Goal: Task Accomplishment & Management: Complete application form

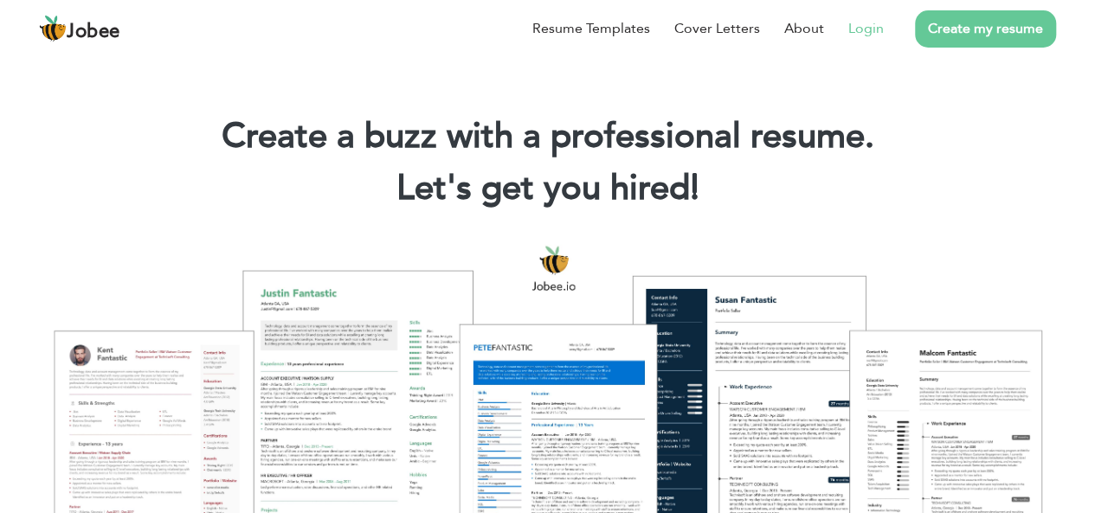
click at [860, 29] on link "Login" at bounding box center [865, 28] width 35 height 21
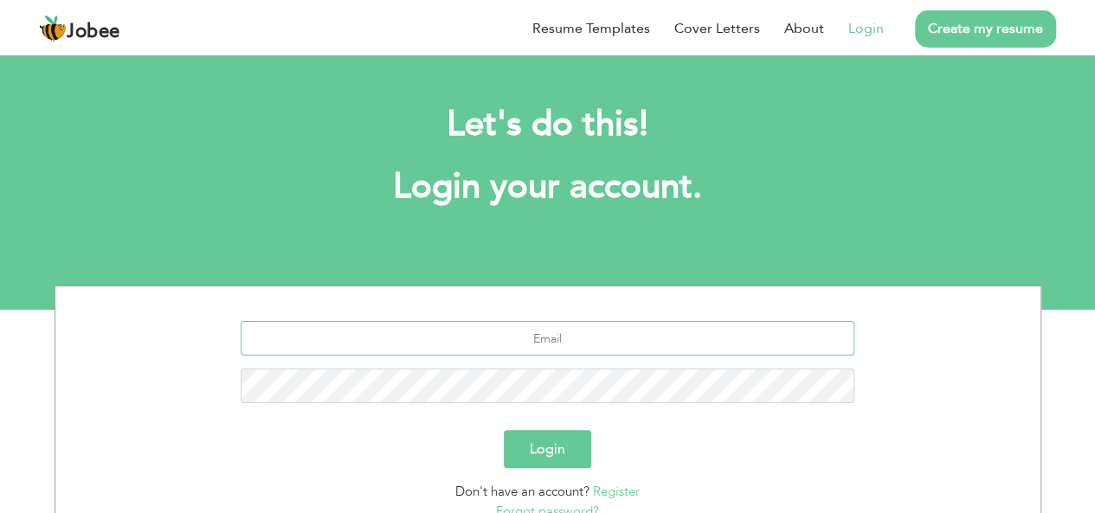
click at [648, 344] on input "text" at bounding box center [548, 338] width 614 height 35
click at [637, 343] on input "text" at bounding box center [548, 338] width 614 height 35
type input "[EMAIL_ADDRESS][DOMAIN_NAME]"
click at [543, 445] on button "Login" at bounding box center [547, 449] width 87 height 38
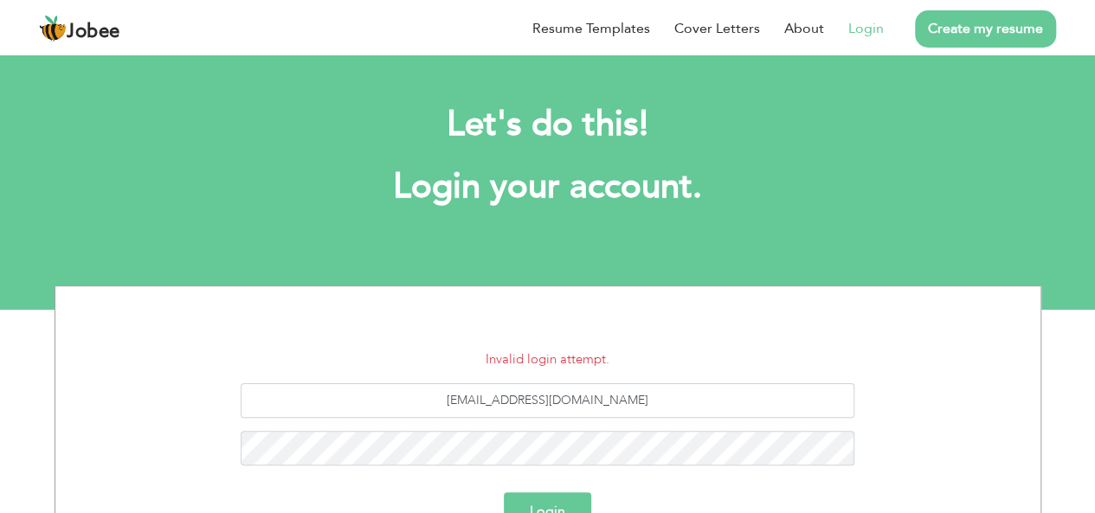
click at [524, 501] on button "Login" at bounding box center [547, 511] width 87 height 38
click at [535, 495] on button "Login" at bounding box center [547, 511] width 87 height 38
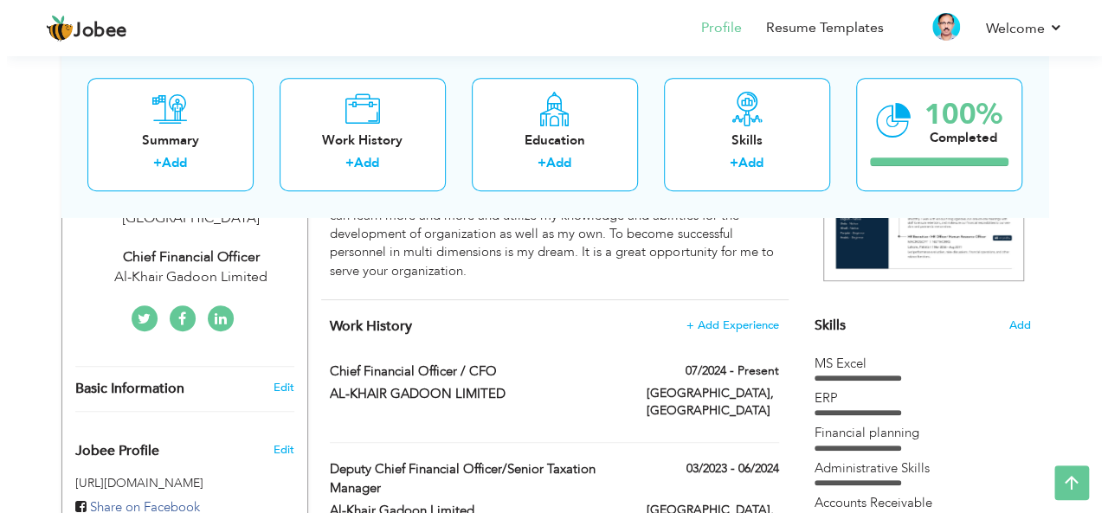
scroll to position [346, 0]
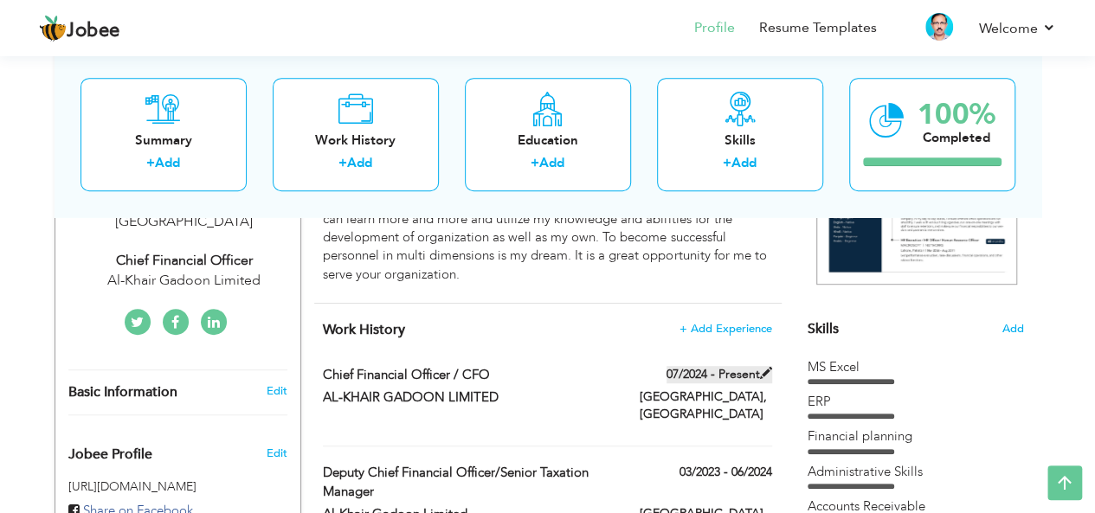
click at [766, 370] on span at bounding box center [766, 373] width 12 height 12
type input "Chief Financial Officer / CFO"
type input "AL-KHAIR GADOON LIMITED"
type input "07/2024"
type input "[GEOGRAPHIC_DATA]"
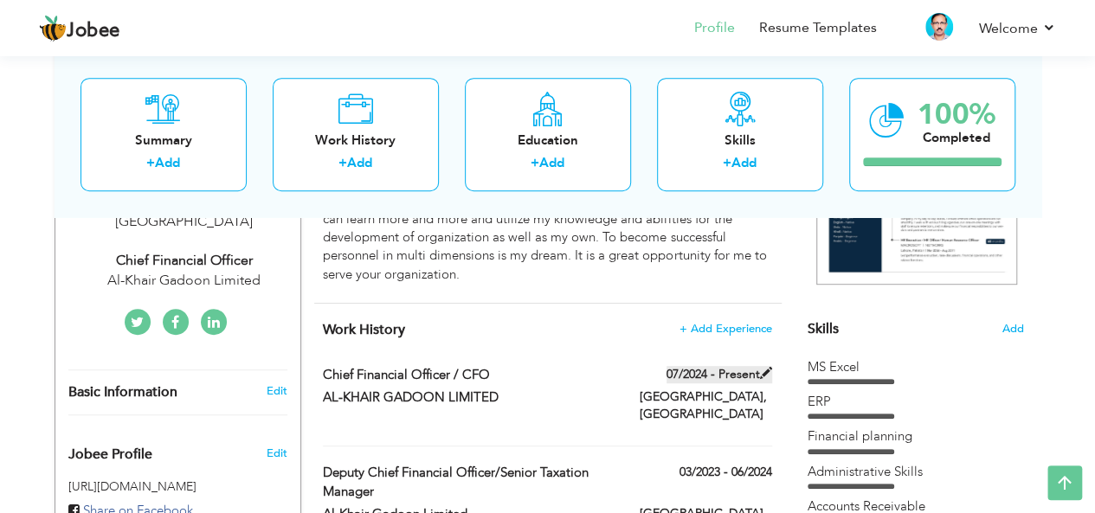
type input "[GEOGRAPHIC_DATA]"
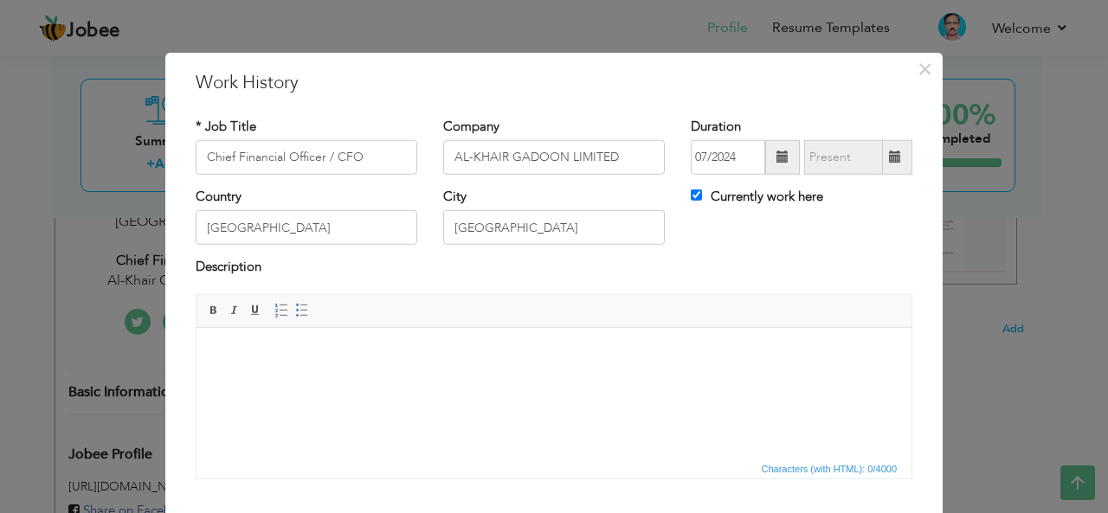
click at [893, 153] on span at bounding box center [895, 157] width 12 height 12
click at [691, 193] on input "Currently work here" at bounding box center [696, 195] width 11 height 11
checkbox input "false"
click at [890, 158] on span at bounding box center [895, 157] width 12 height 12
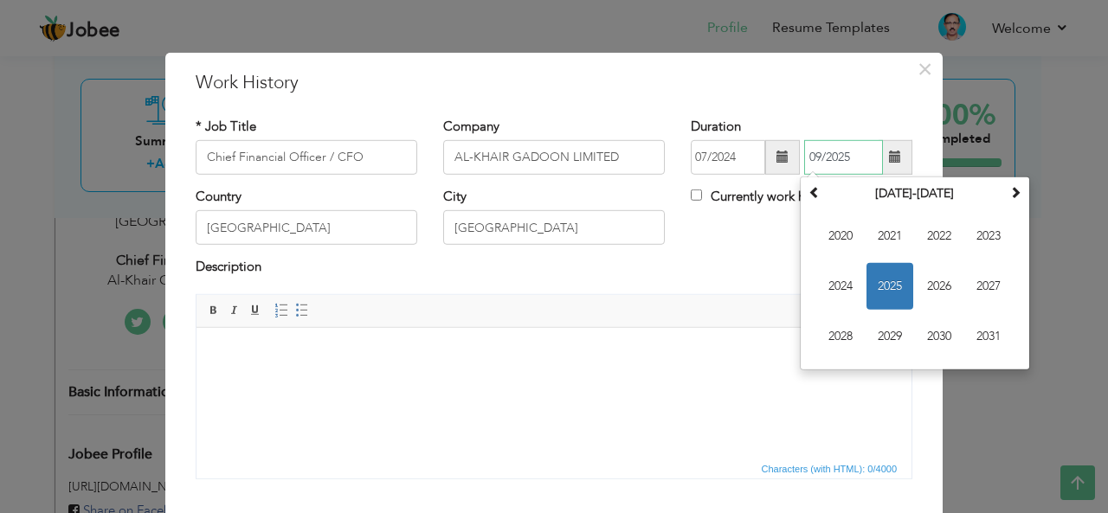
click at [888, 281] on span "2025" at bounding box center [889, 286] width 47 height 47
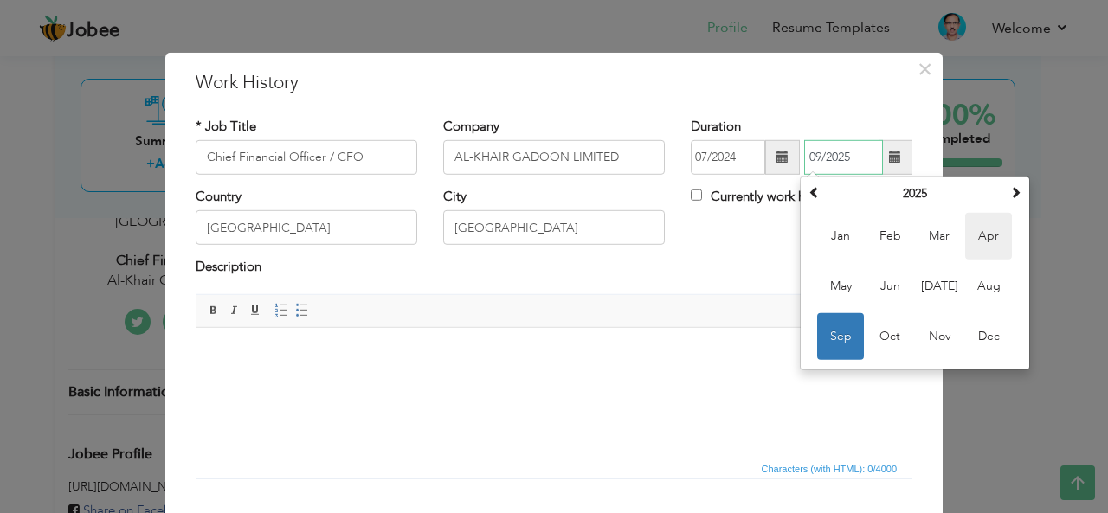
click at [990, 234] on span "Apr" at bounding box center [988, 236] width 47 height 47
type input "04/2025"
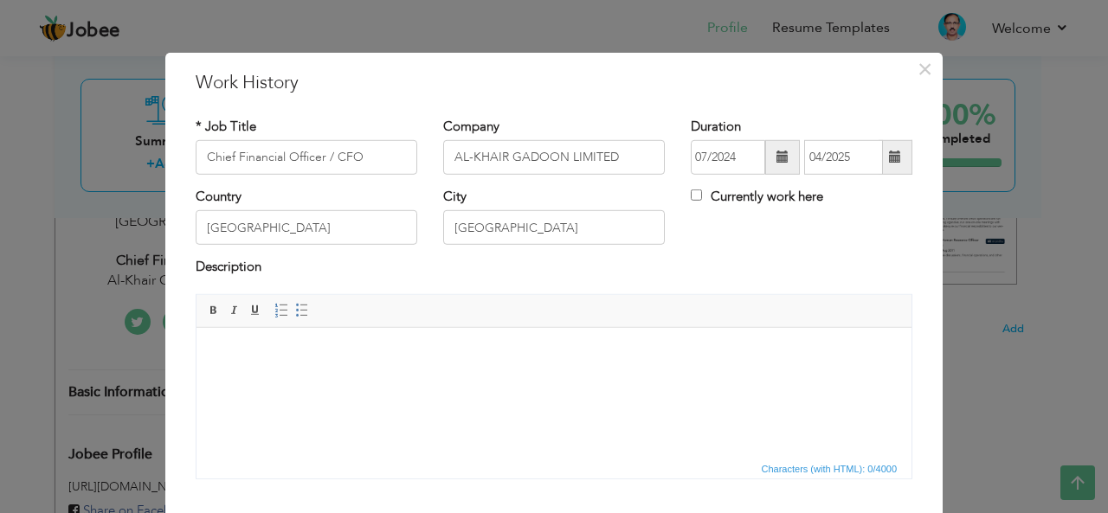
drag, startPoint x: 476, startPoint y: 75, endPoint x: 486, endPoint y: 61, distance: 16.8
click at [486, 61] on div "× Work History * Job Title Chief Financial Officer / CFO Company AL-KHAIR GADOO…" at bounding box center [553, 335] width 777 height 567
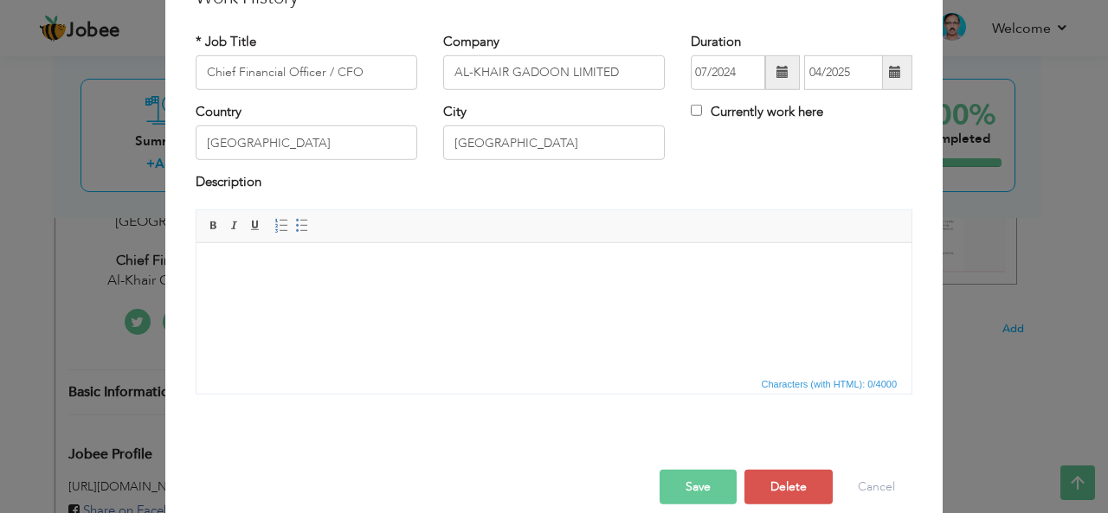
scroll to position [104, 0]
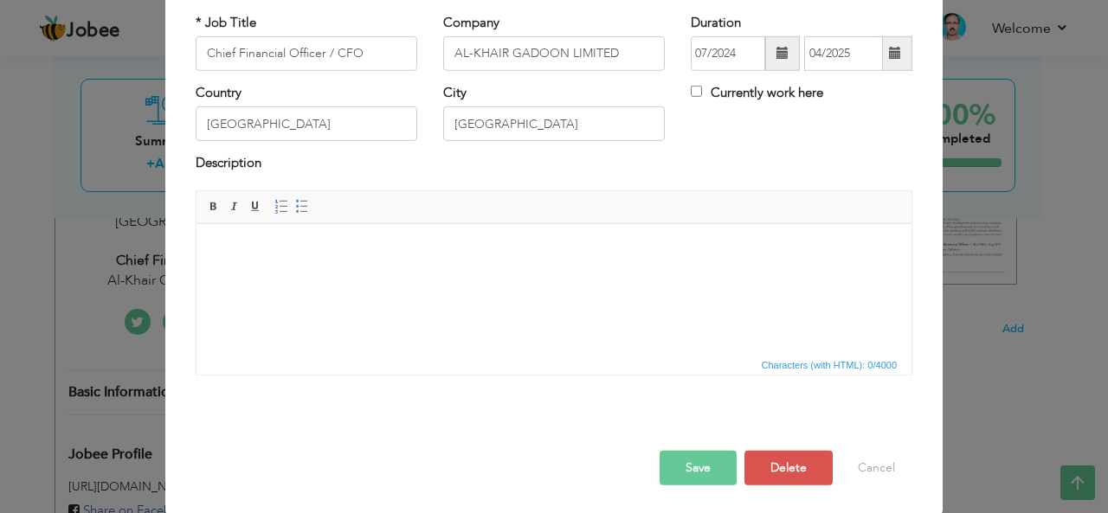
click at [677, 470] on button "Save" at bounding box center [697, 468] width 77 height 35
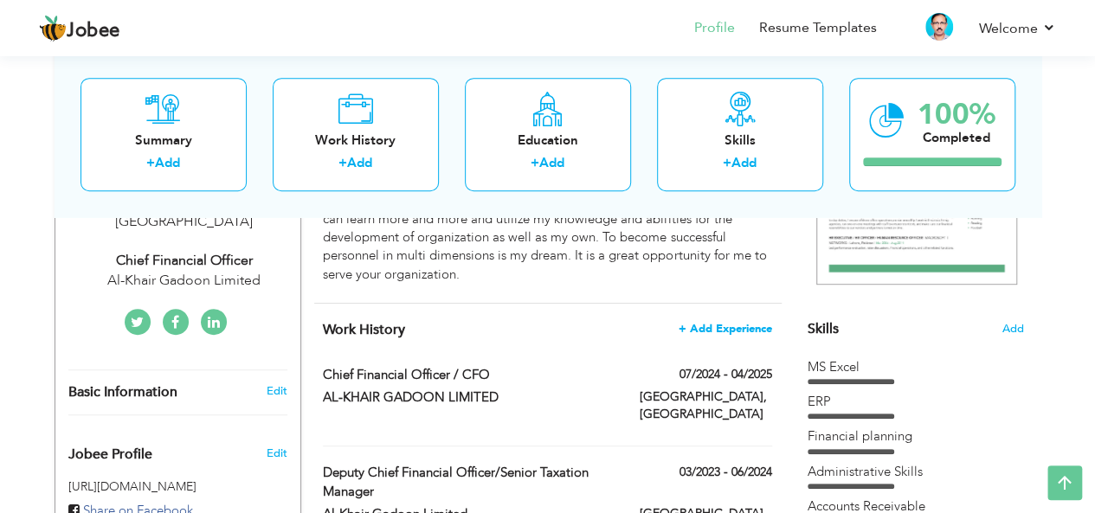
click at [680, 330] on span "+ Add Experience" at bounding box center [725, 329] width 93 height 12
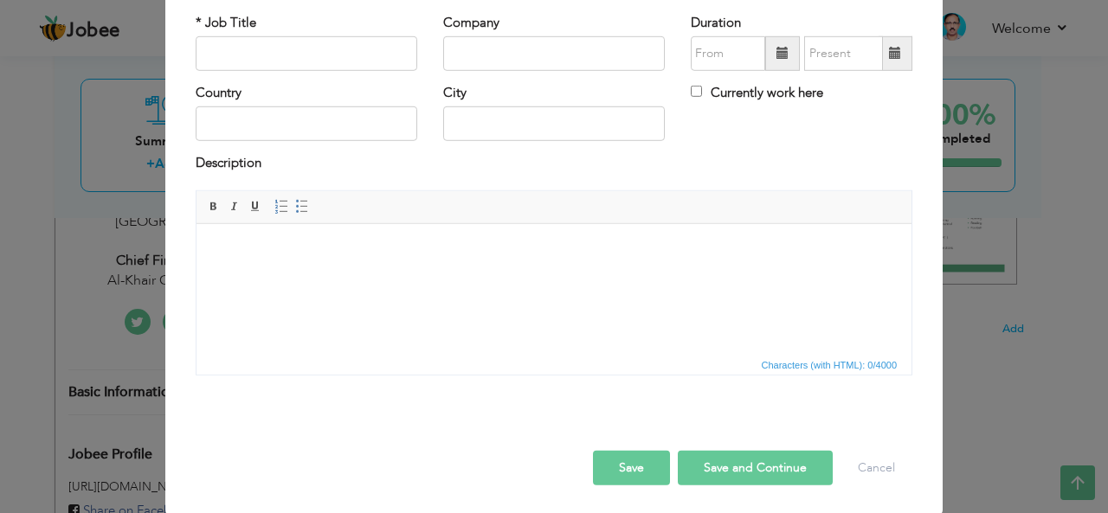
scroll to position [0, 0]
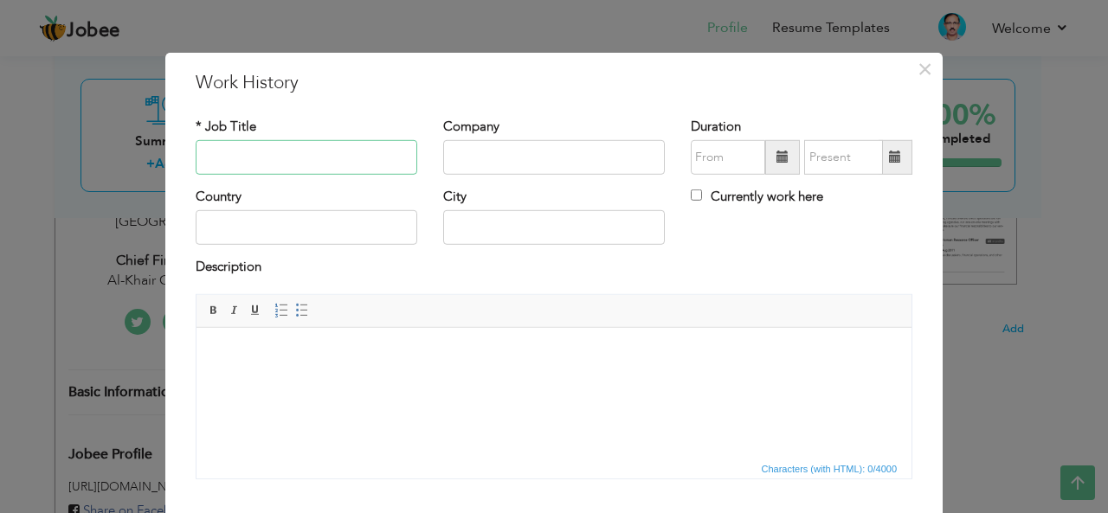
click at [274, 158] on input "text" at bounding box center [307, 157] width 222 height 35
type input "Chief Financial Officer"
click at [495, 153] on input "text" at bounding box center [554, 157] width 222 height 35
type input "Imperial Limited"
click at [776, 157] on span at bounding box center [782, 157] width 12 height 12
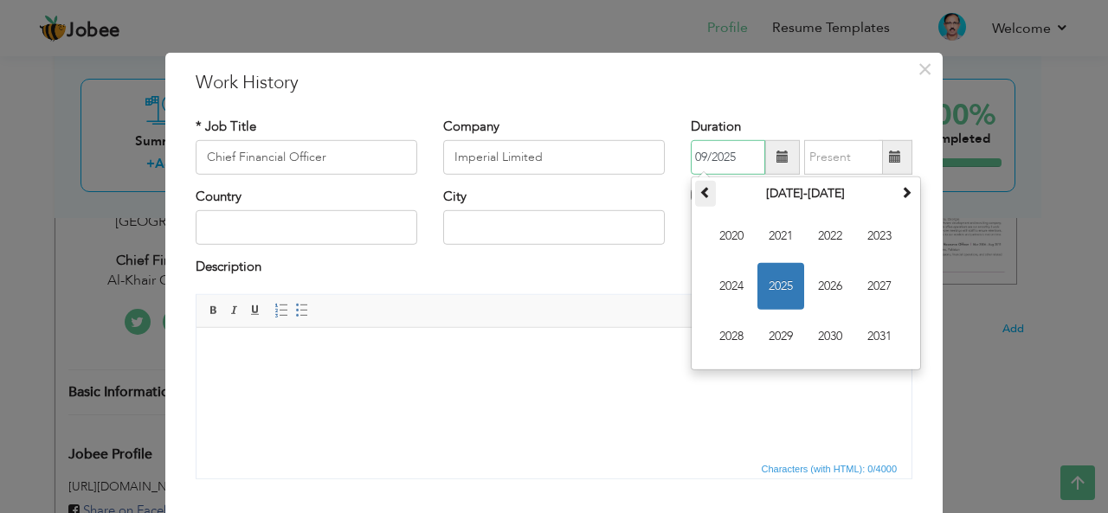
click at [695, 198] on th at bounding box center [705, 194] width 21 height 26
click at [900, 195] on span at bounding box center [906, 192] width 12 height 12
click at [772, 280] on span "2025" at bounding box center [780, 286] width 47 height 47
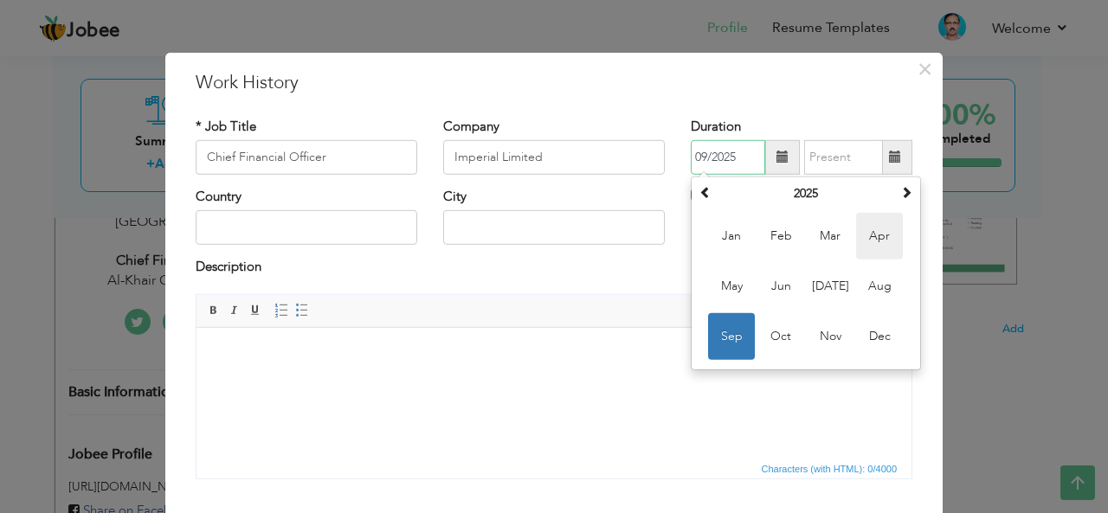
click at [879, 234] on span "Apr" at bounding box center [879, 236] width 47 height 47
type input "04/2025"
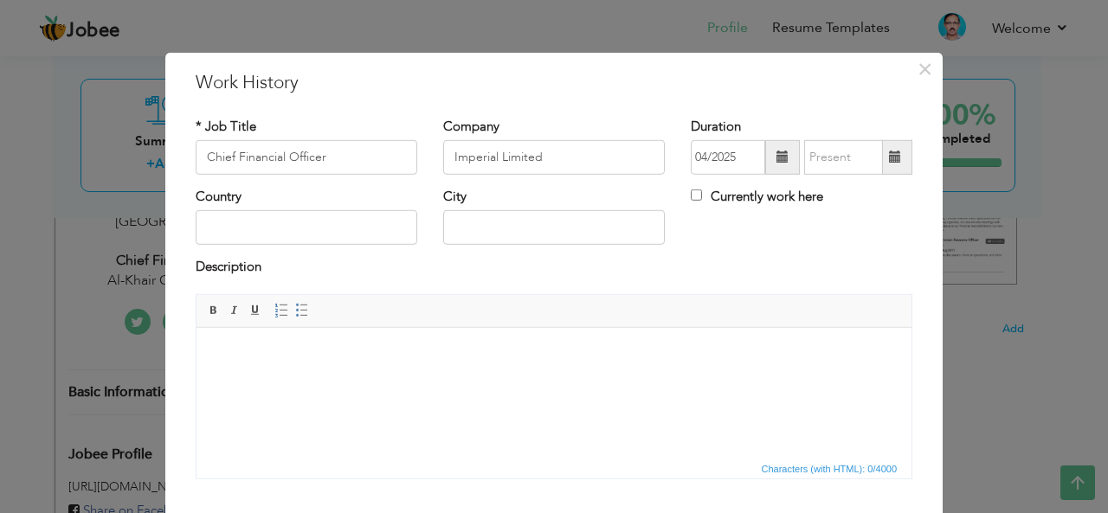
click at [751, 196] on label "Currently work here" at bounding box center [757, 197] width 132 height 18
click at [702, 196] on input "Currently work here" at bounding box center [696, 195] width 11 height 11
checkbox input "true"
click at [289, 230] on input "text" at bounding box center [307, 227] width 222 height 35
type input "Pakistan"
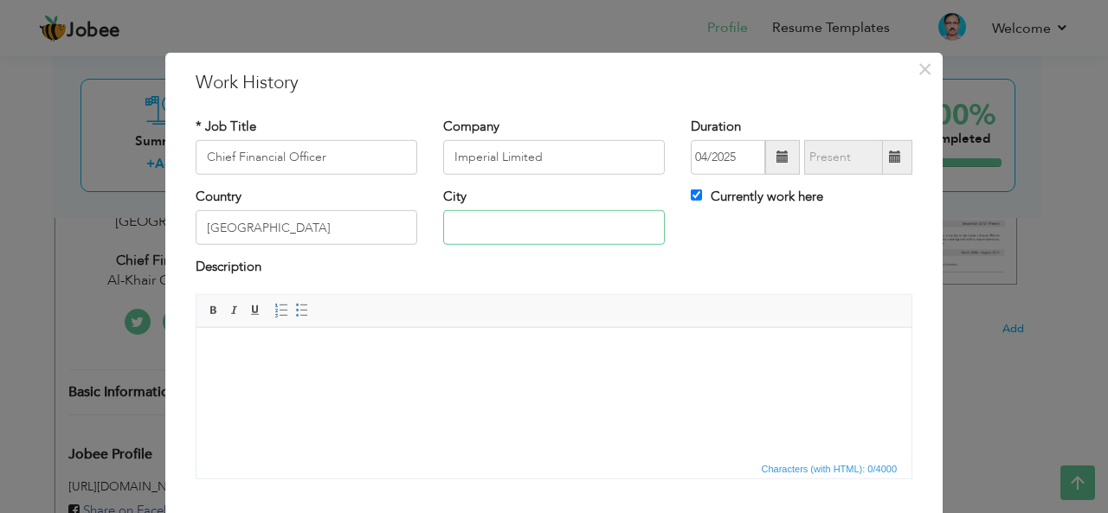
click at [483, 227] on input "text" at bounding box center [554, 227] width 222 height 35
type input "Lahore"
click at [253, 357] on body at bounding box center [554, 353] width 680 height 18
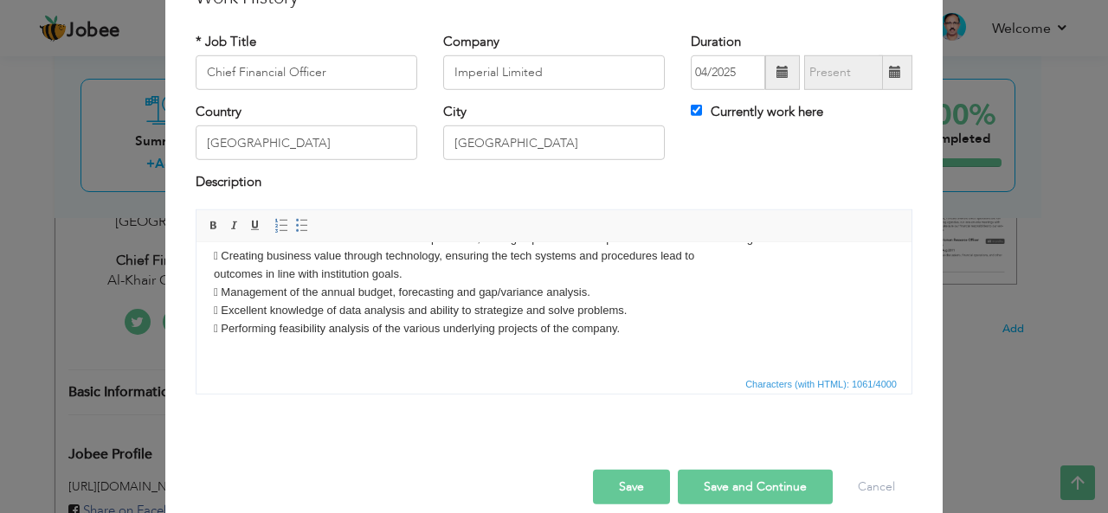
scroll to position [104, 0]
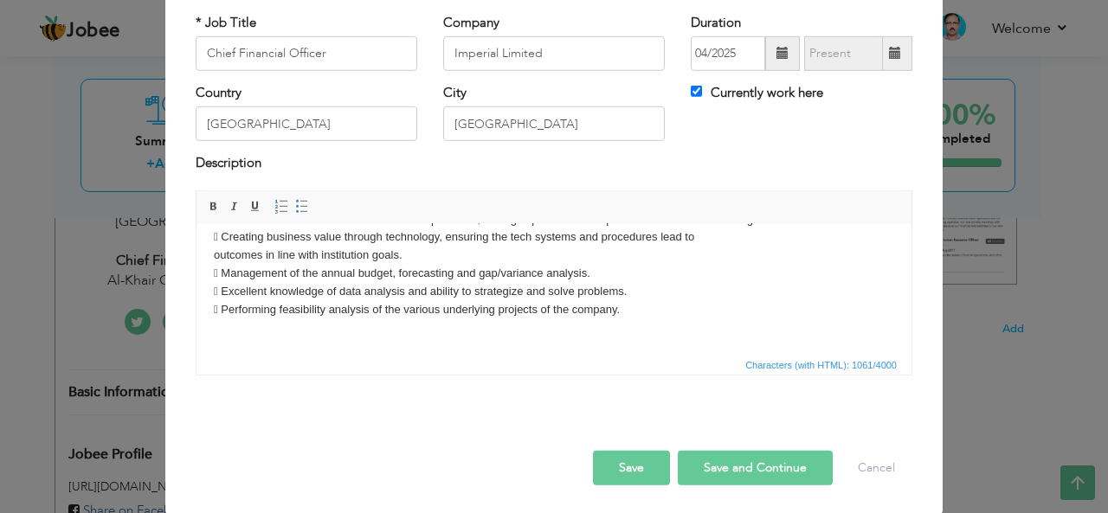
click at [628, 473] on button "Save" at bounding box center [631, 468] width 77 height 35
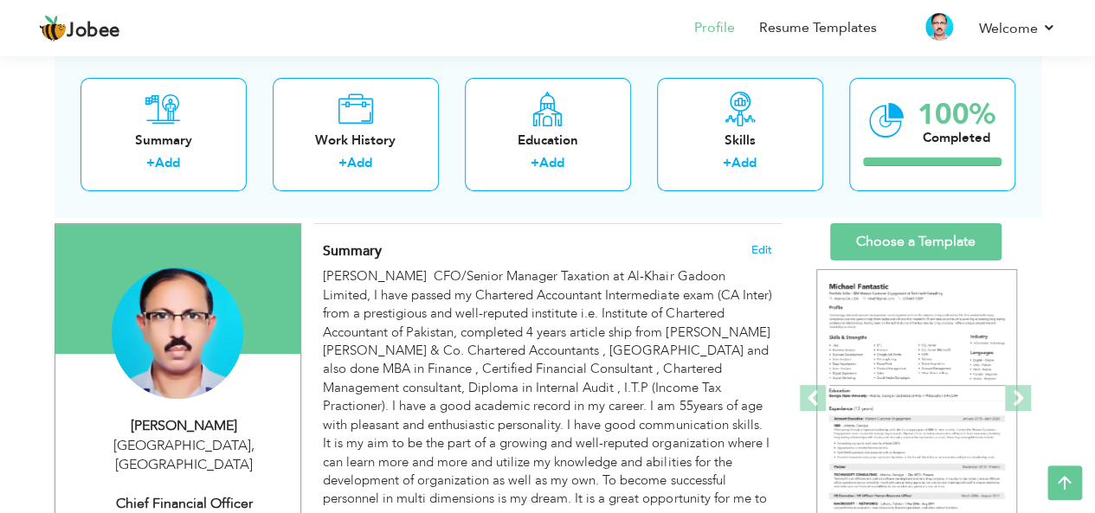
scroll to position [87, 0]
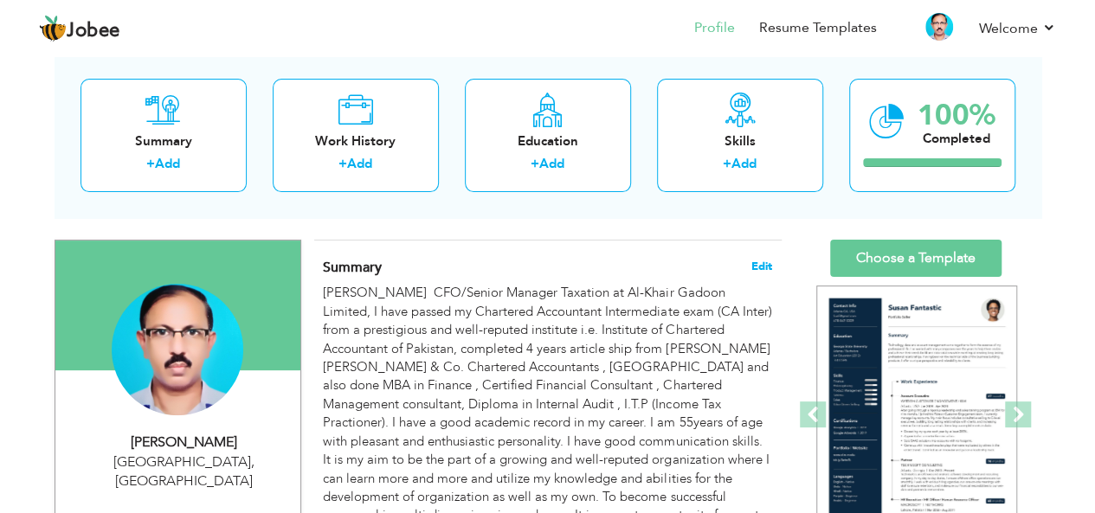
click at [763, 260] on span "Edit" at bounding box center [761, 266] width 21 height 12
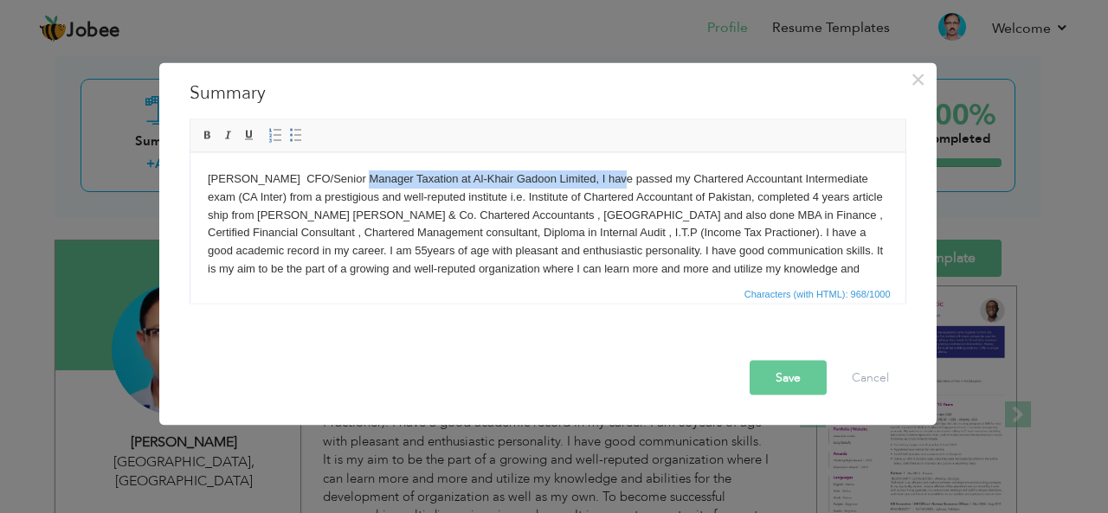
drag, startPoint x: 357, startPoint y: 177, endPoint x: 618, endPoint y: 179, distance: 261.4
click at [618, 179] on body "Mukhdoom Abdul Qadir CFO/Senior Manager Taxation at Al-Khair Gadoon Limited, I …" at bounding box center [547, 242] width 680 height 144
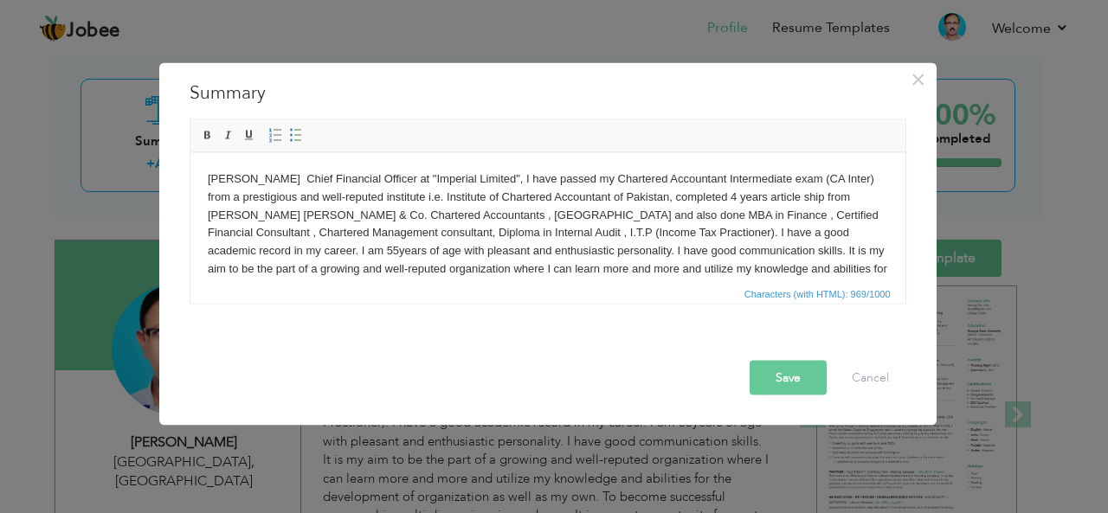
click at [769, 378] on button "Save" at bounding box center [787, 377] width 77 height 35
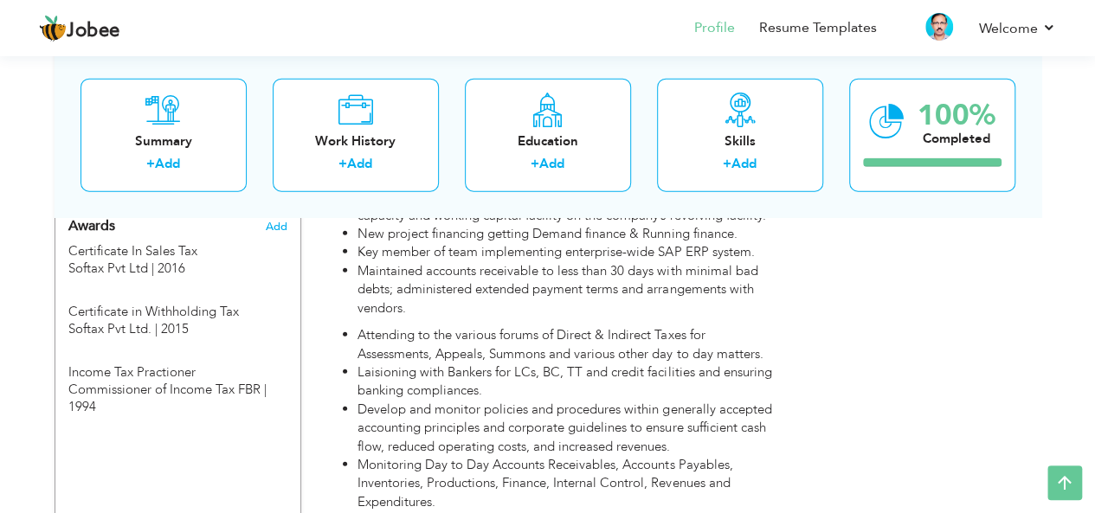
scroll to position [2077, 0]
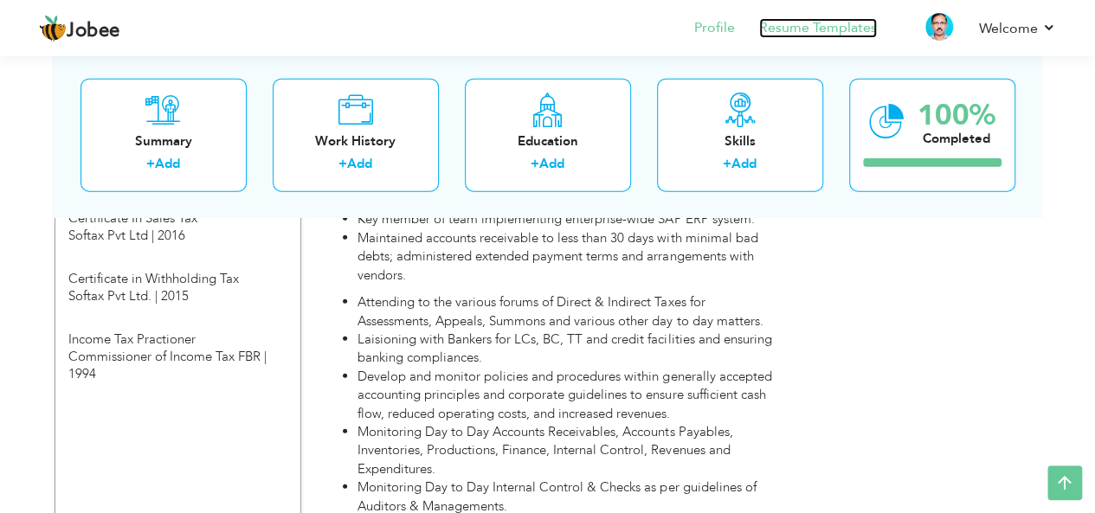
click at [819, 31] on link "Resume Templates" at bounding box center [818, 28] width 118 height 20
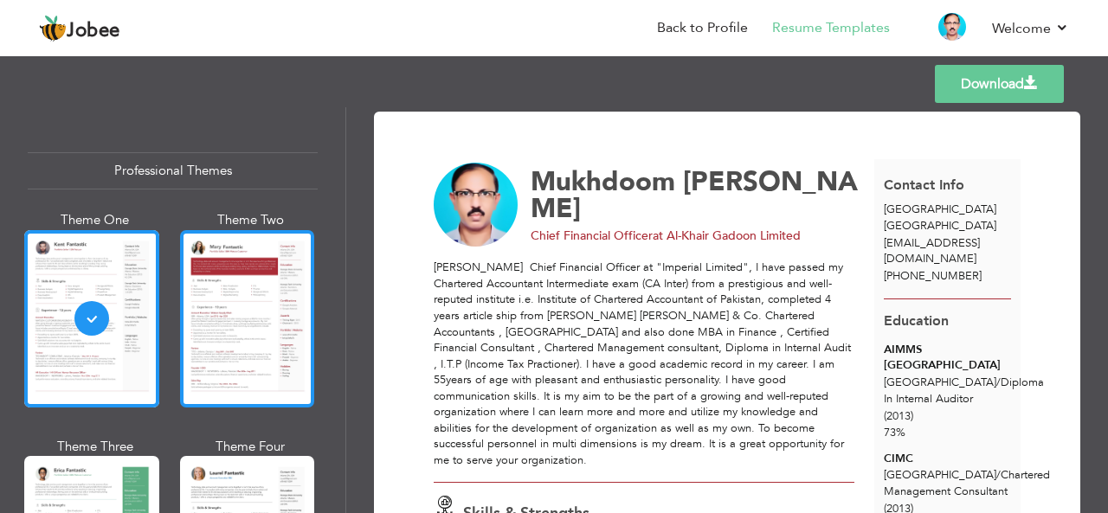
click at [227, 307] on div at bounding box center [247, 318] width 135 height 177
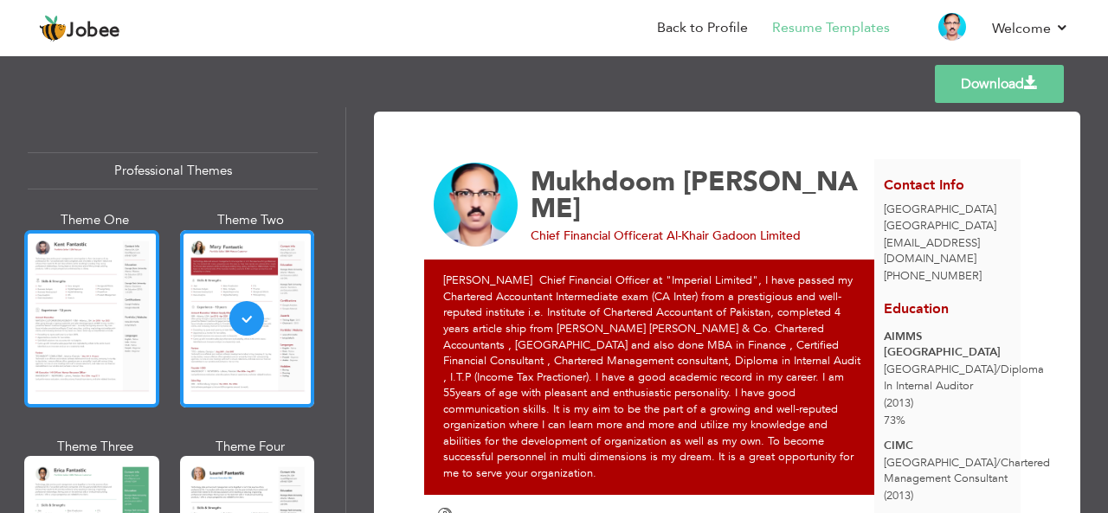
click at [66, 309] on div at bounding box center [91, 318] width 135 height 177
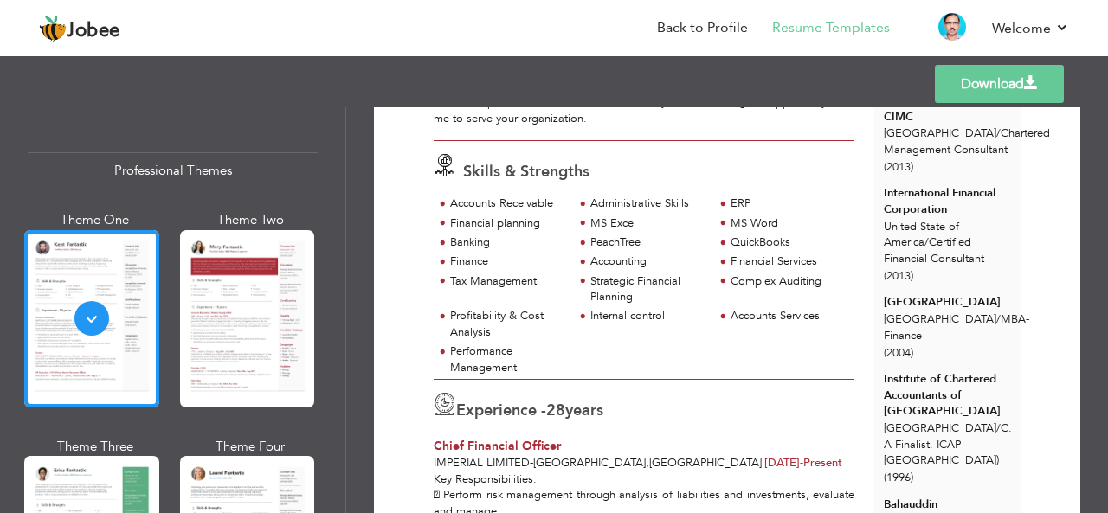
scroll to position [346, 0]
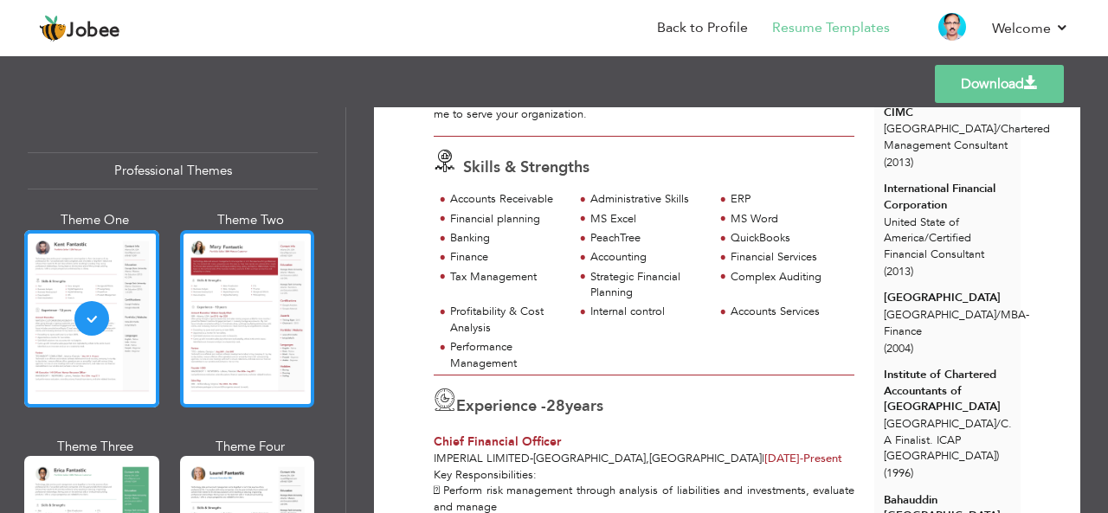
click at [242, 321] on div at bounding box center [247, 318] width 135 height 177
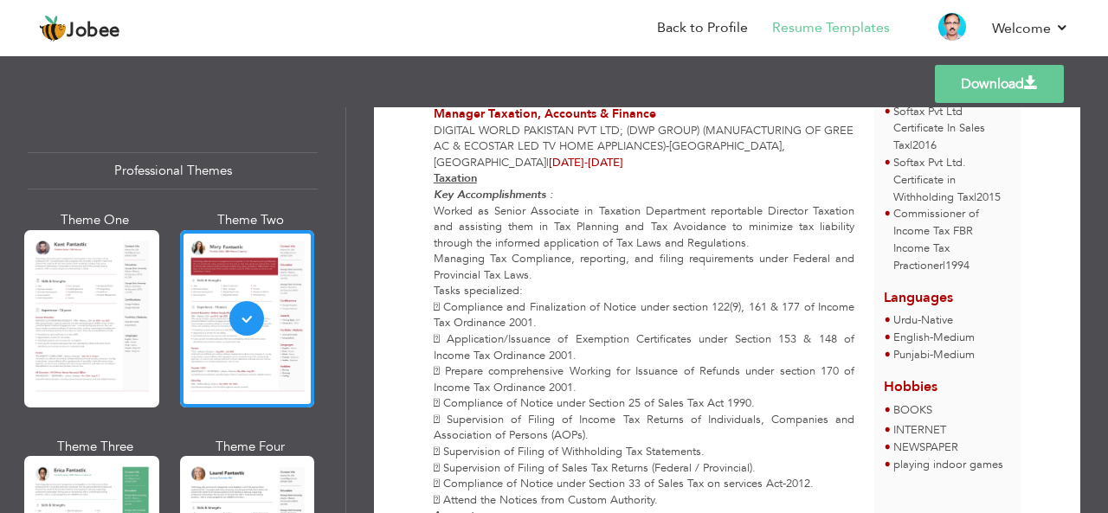
scroll to position [1212, 0]
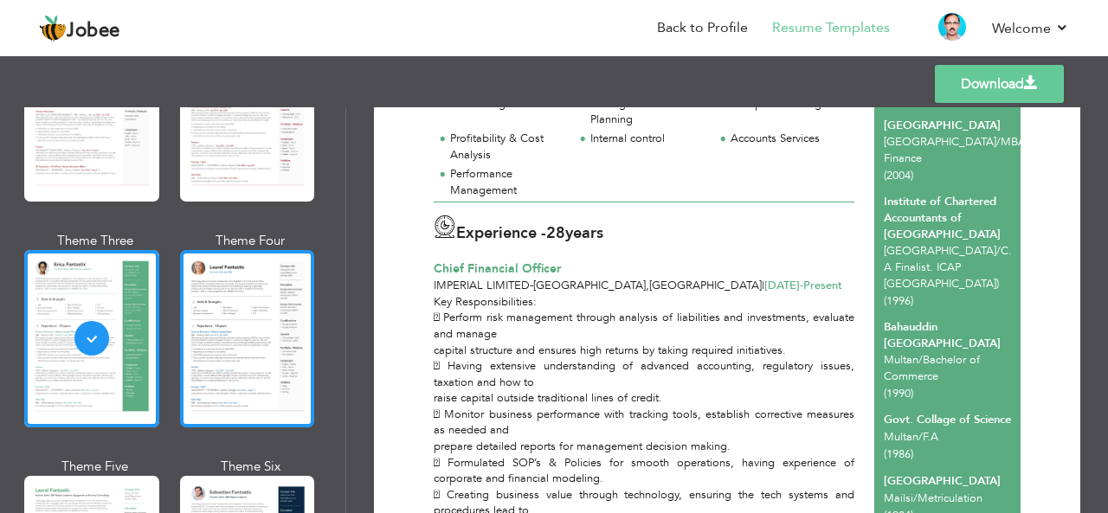
scroll to position [260, 0]
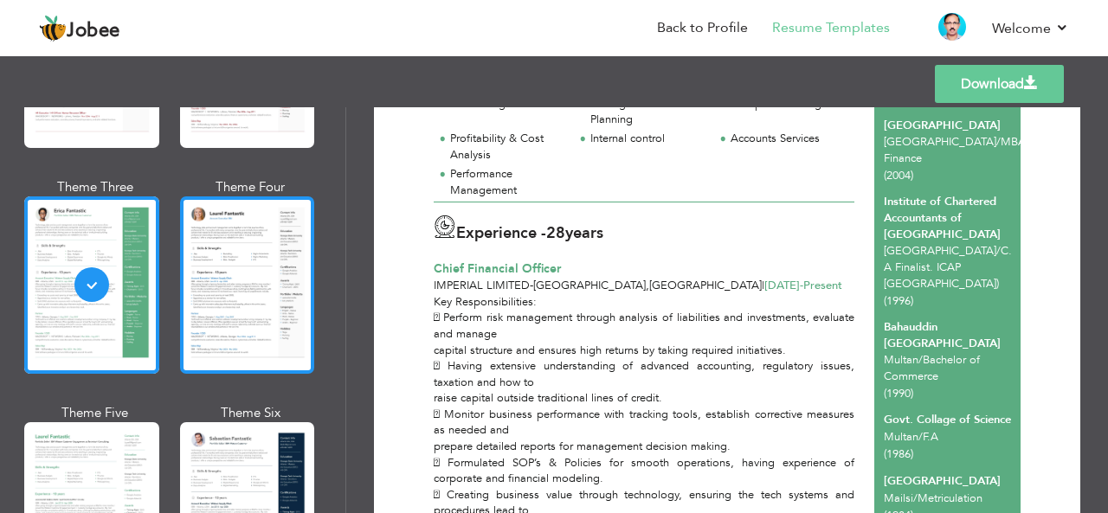
click at [224, 294] on div at bounding box center [247, 284] width 135 height 177
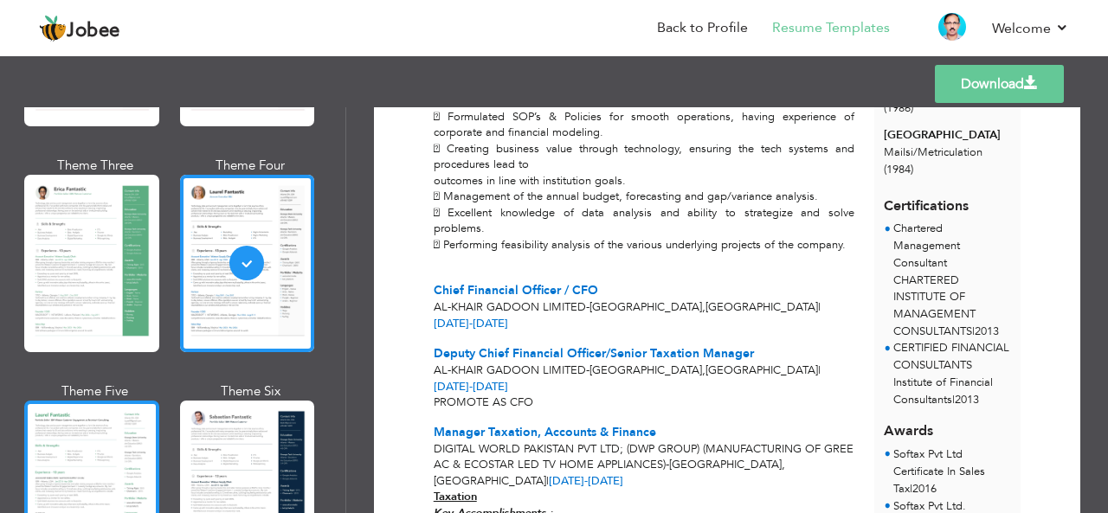
scroll to position [346, 0]
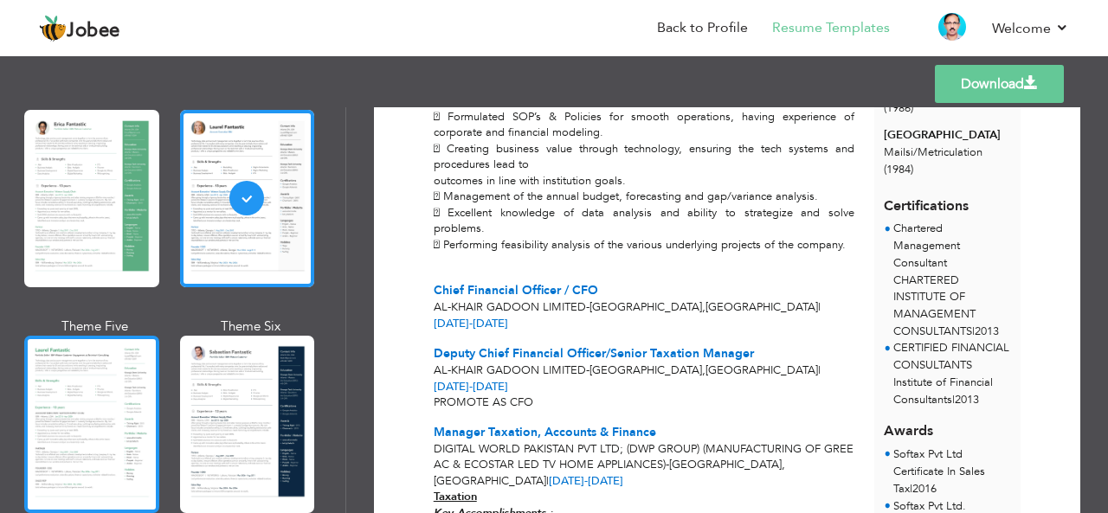
click at [66, 387] on div at bounding box center [91, 424] width 135 height 177
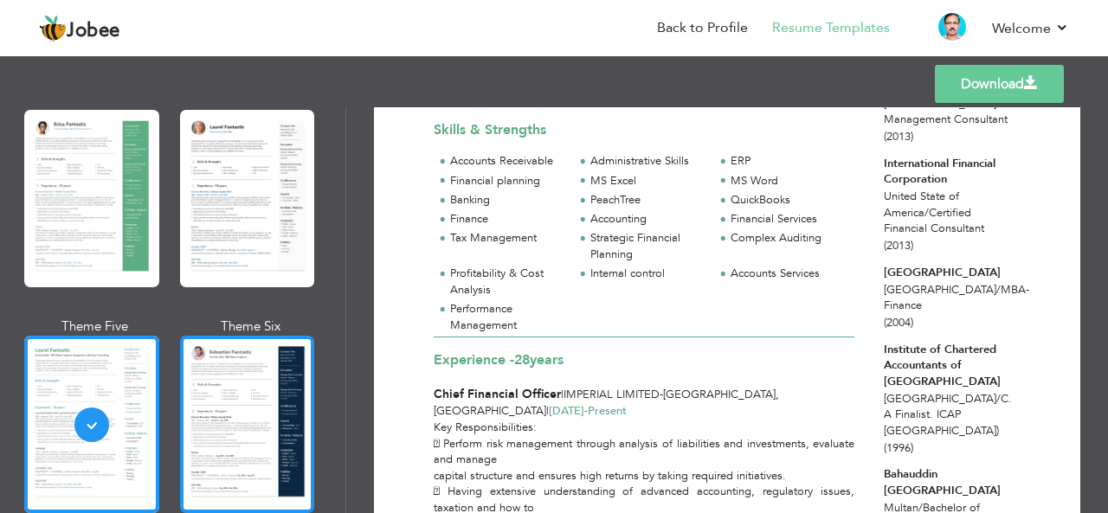
click at [230, 394] on div at bounding box center [247, 424] width 135 height 177
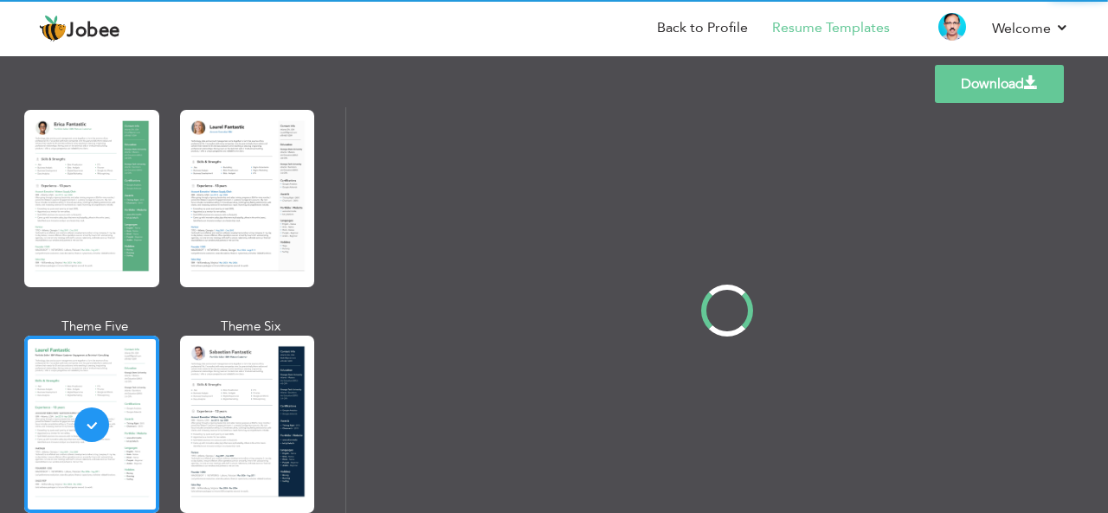
scroll to position [0, 0]
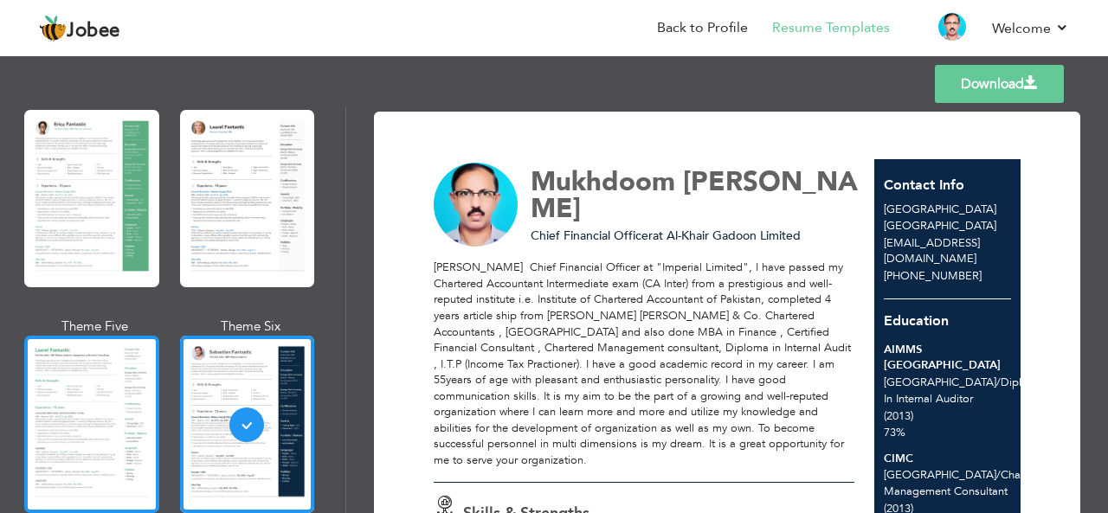
click at [107, 381] on div at bounding box center [91, 424] width 135 height 177
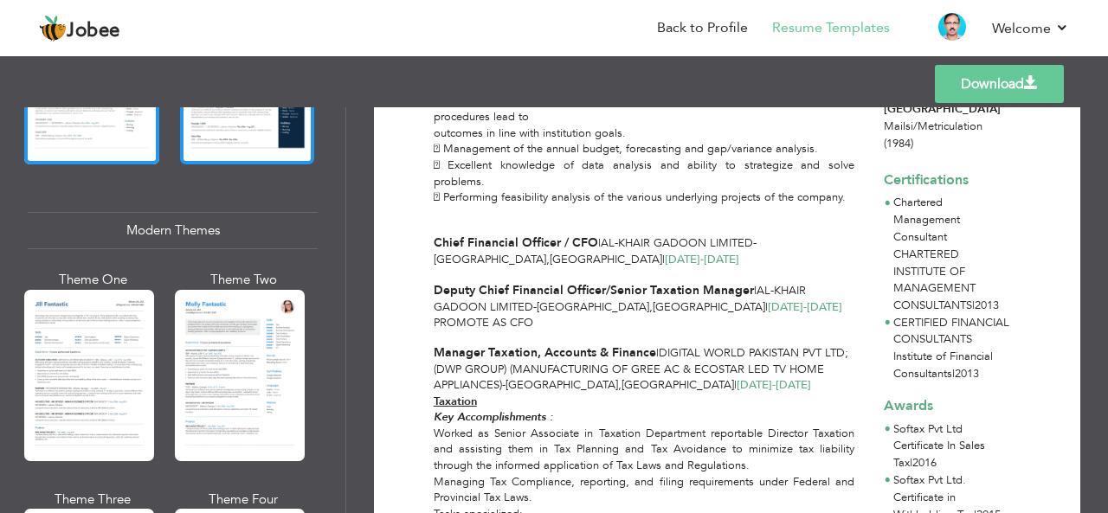
scroll to position [779, 0]
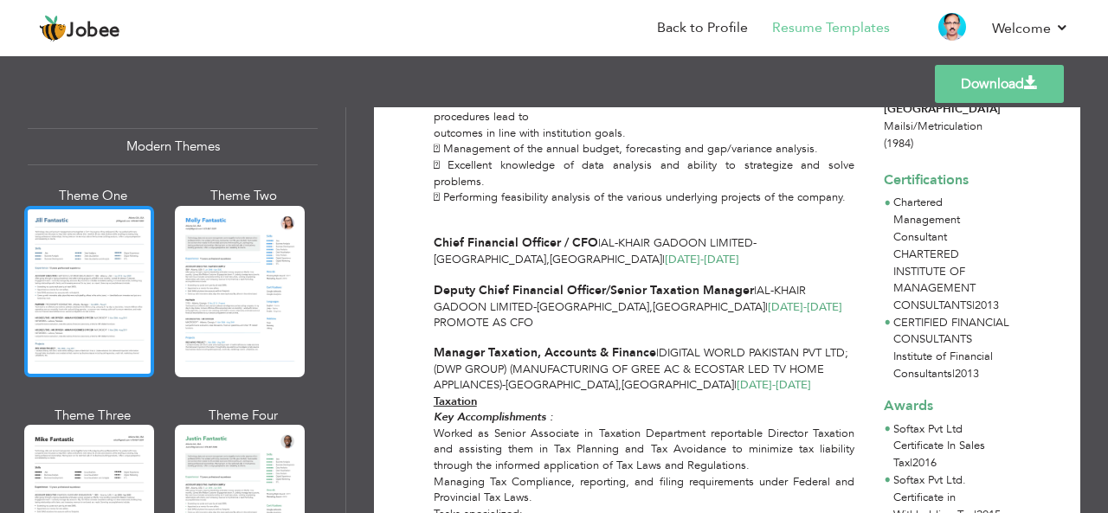
click at [49, 293] on div at bounding box center [89, 291] width 130 height 171
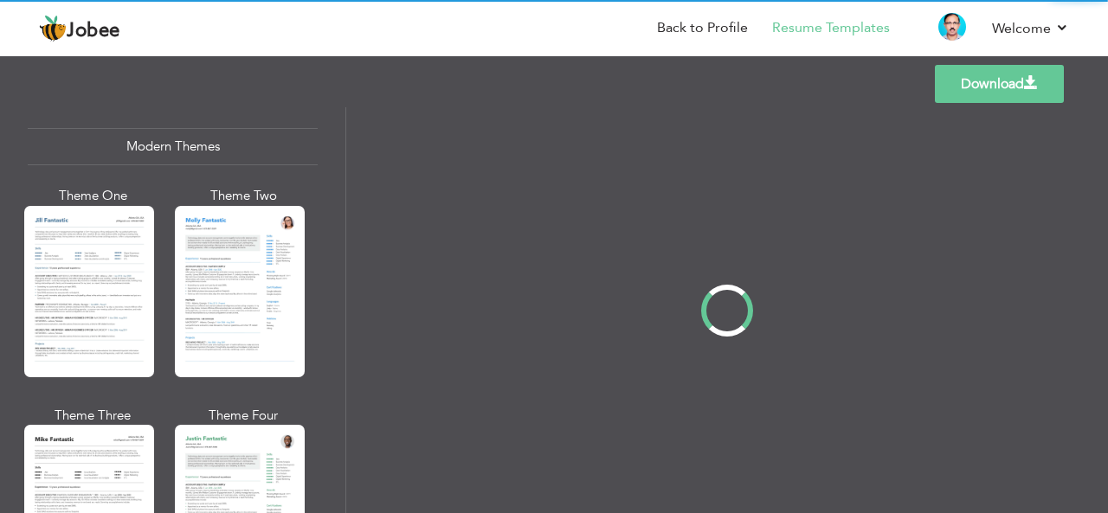
scroll to position [0, 0]
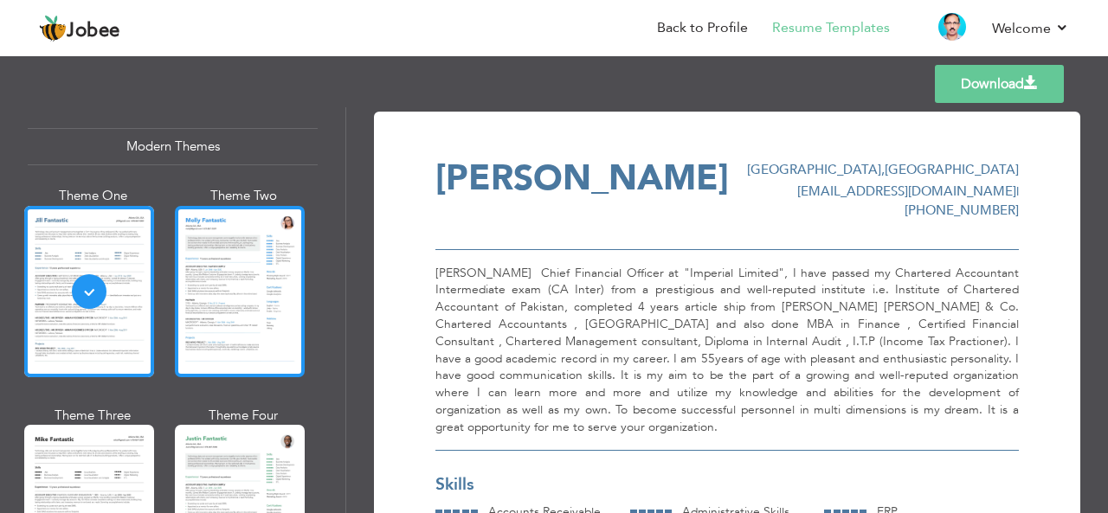
click at [241, 322] on div at bounding box center [240, 291] width 130 height 171
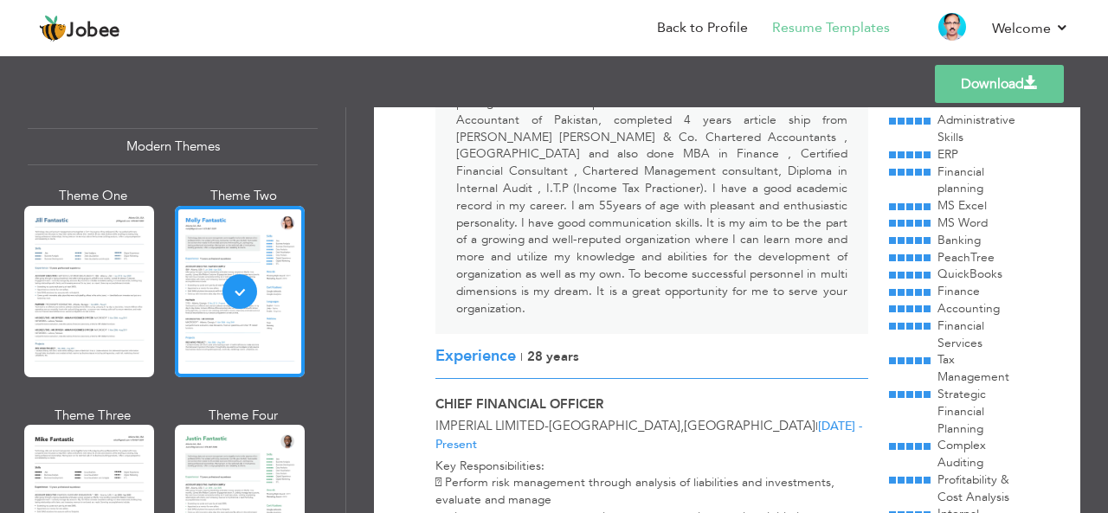
scroll to position [260, 0]
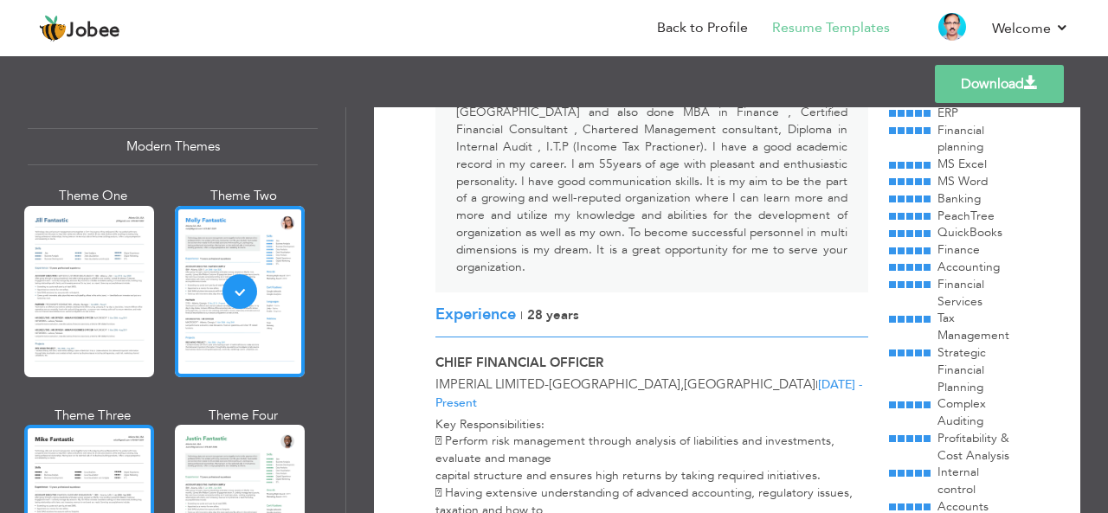
click at [65, 454] on div at bounding box center [89, 510] width 130 height 171
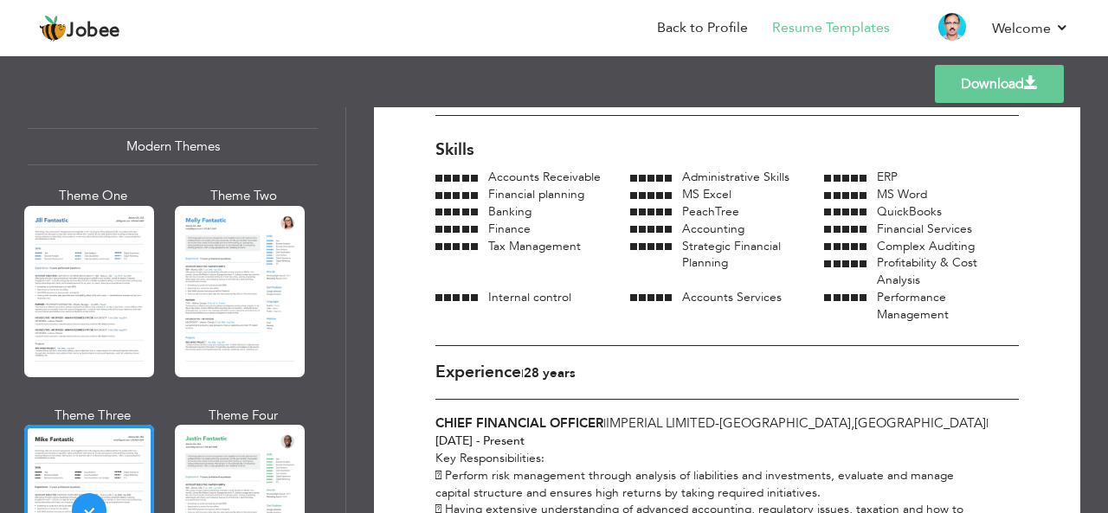
scroll to position [346, 0]
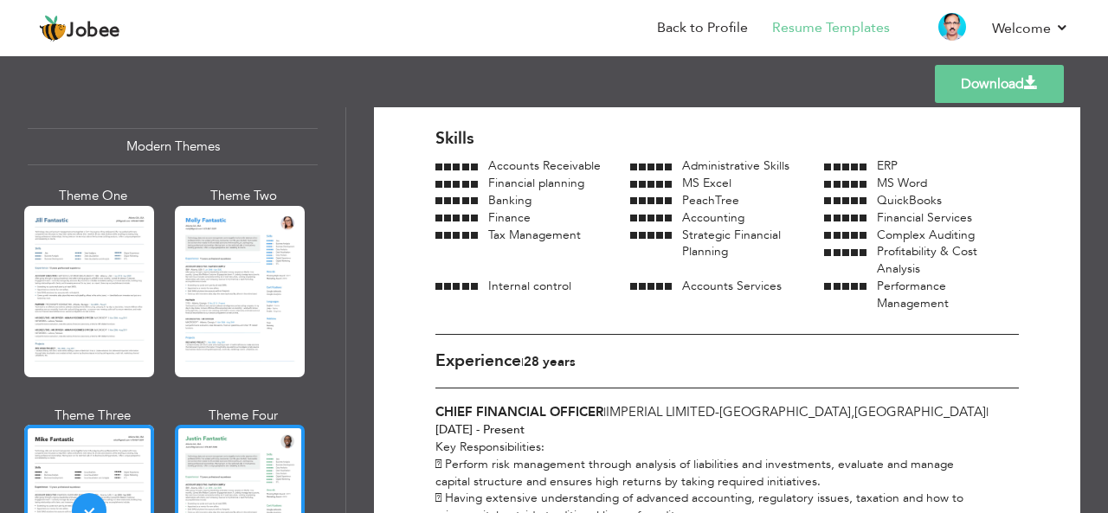
click at [280, 465] on div at bounding box center [240, 510] width 130 height 171
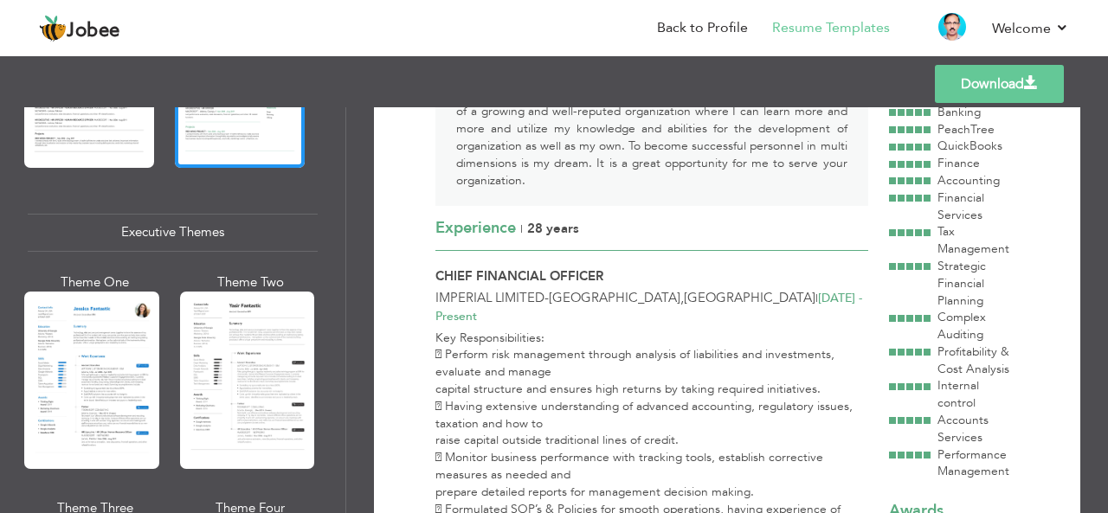
scroll to position [1212, 0]
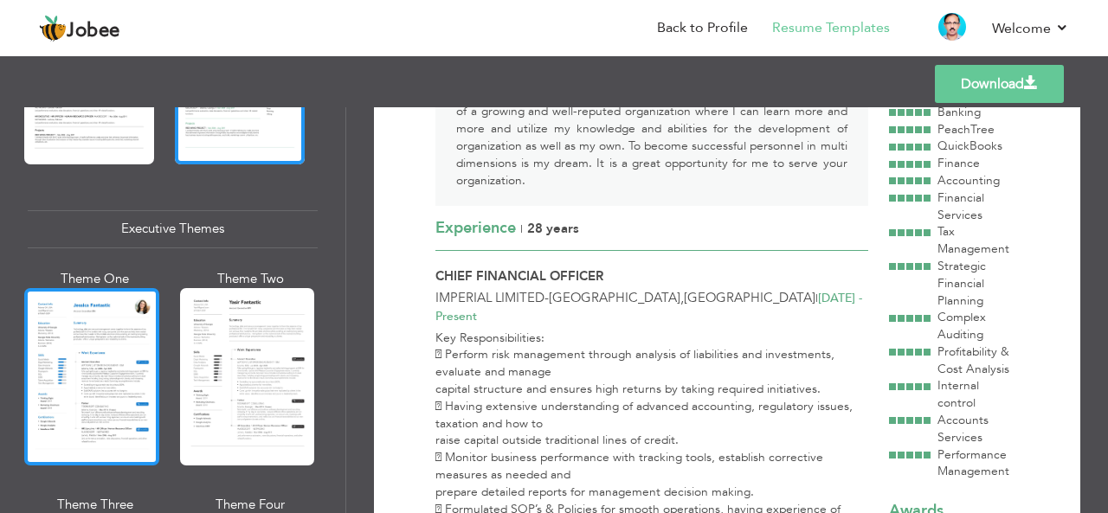
click at [80, 381] on div at bounding box center [91, 376] width 135 height 177
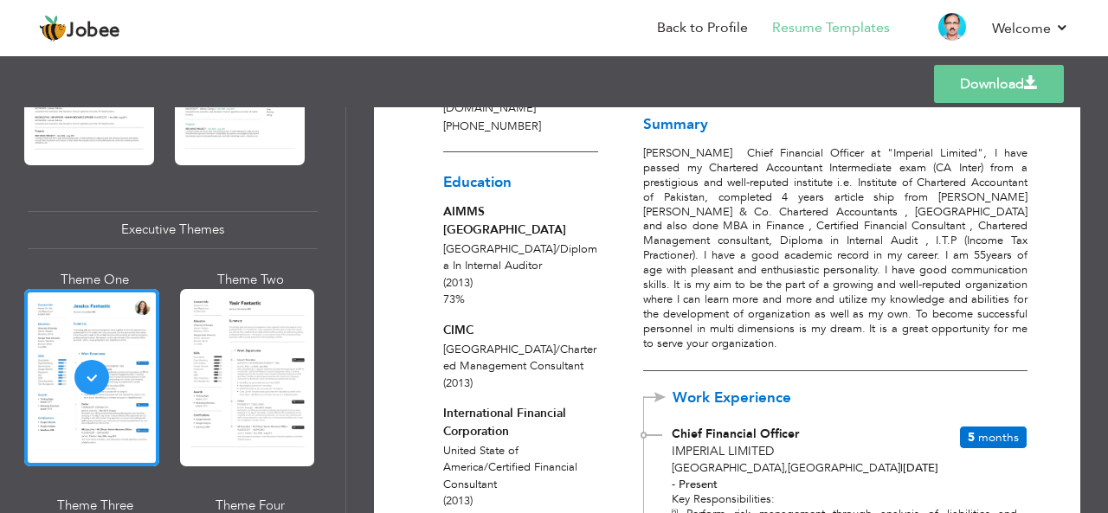
scroll to position [173, 0]
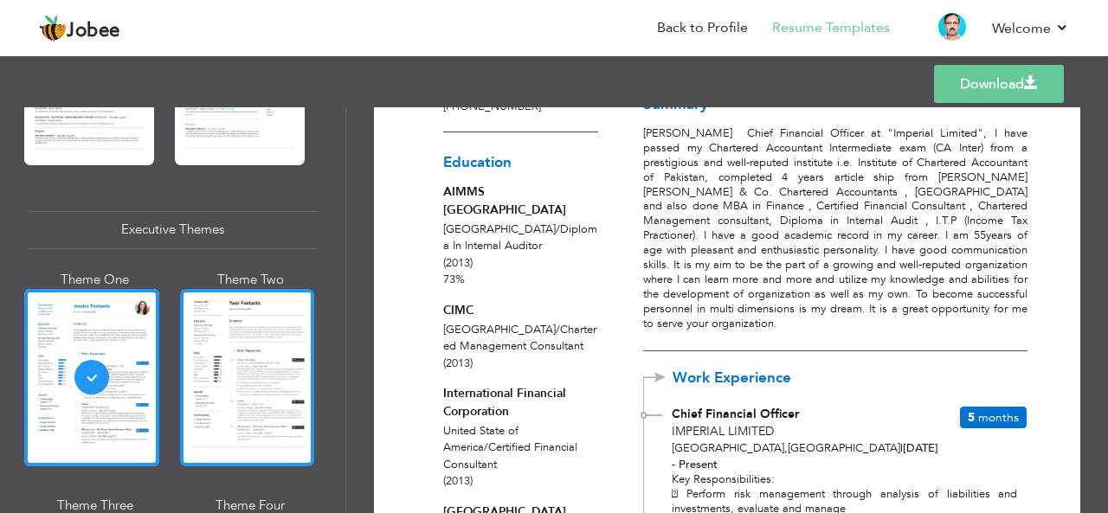
click at [222, 383] on div at bounding box center [247, 377] width 135 height 177
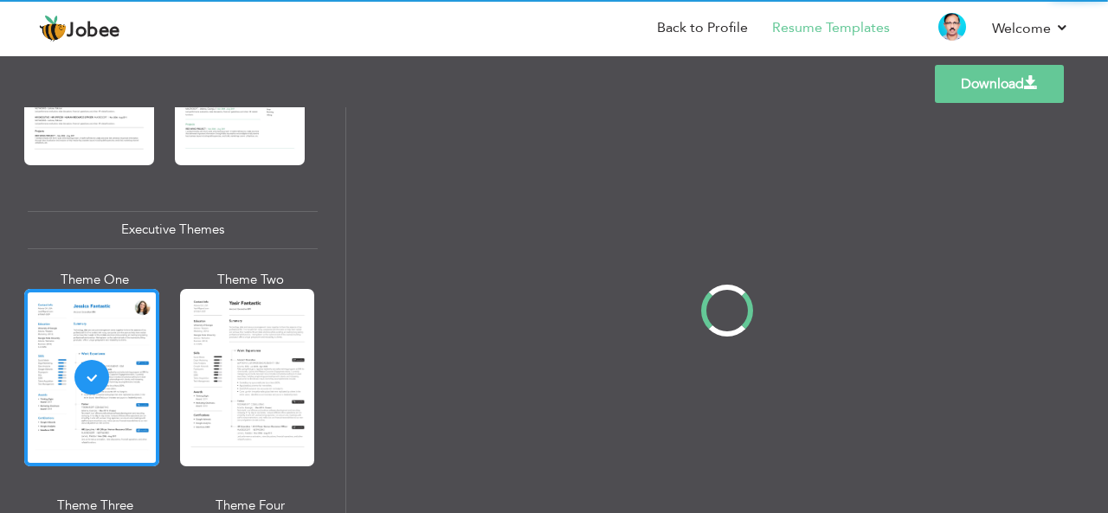
scroll to position [0, 0]
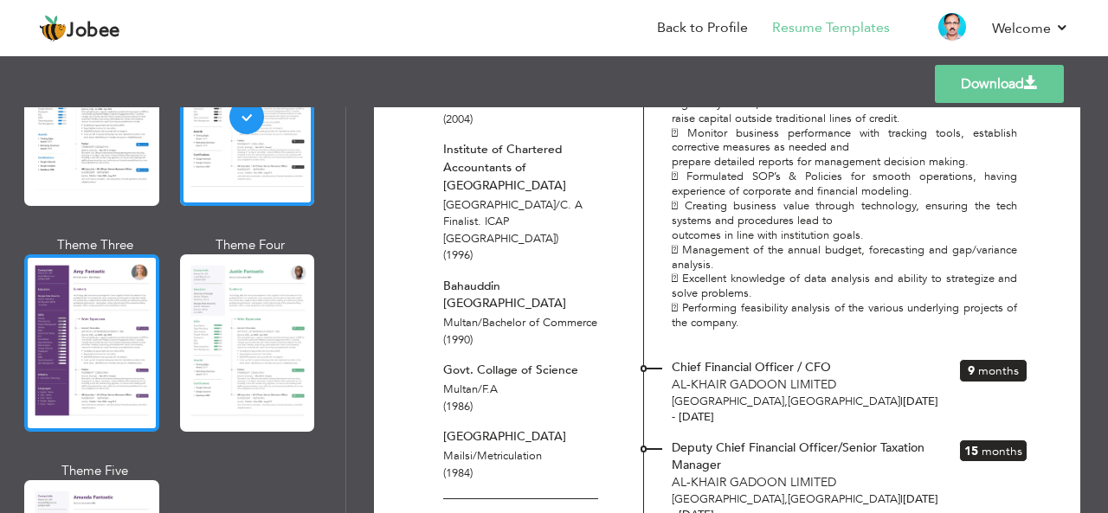
click at [61, 374] on div at bounding box center [91, 342] width 135 height 177
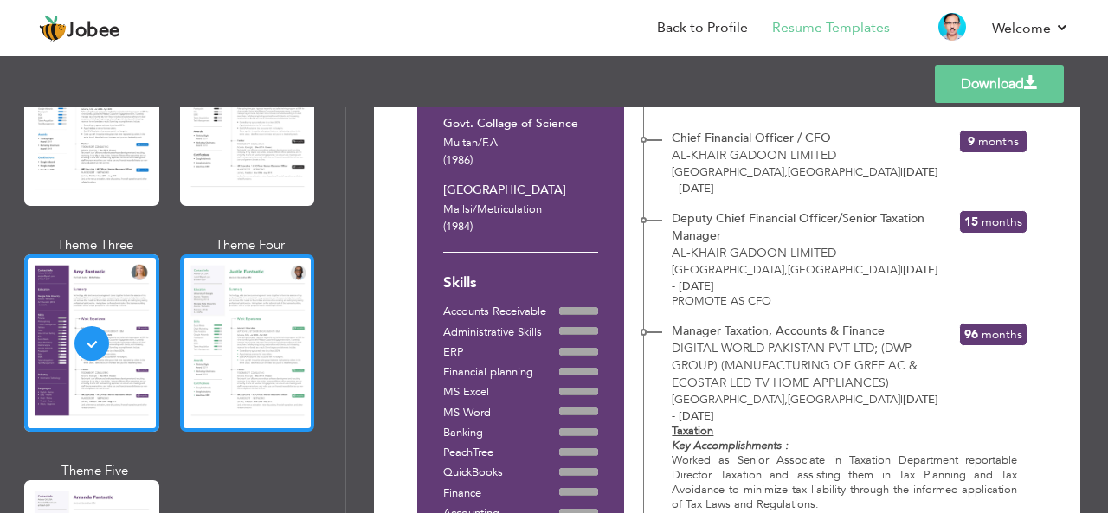
click at [254, 354] on div at bounding box center [247, 342] width 135 height 177
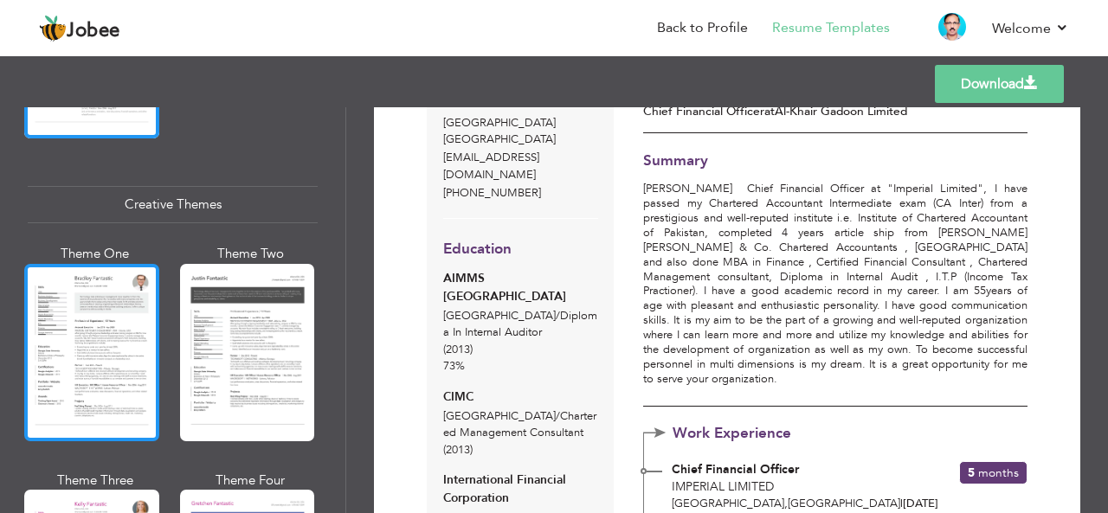
click at [73, 344] on div at bounding box center [91, 352] width 135 height 177
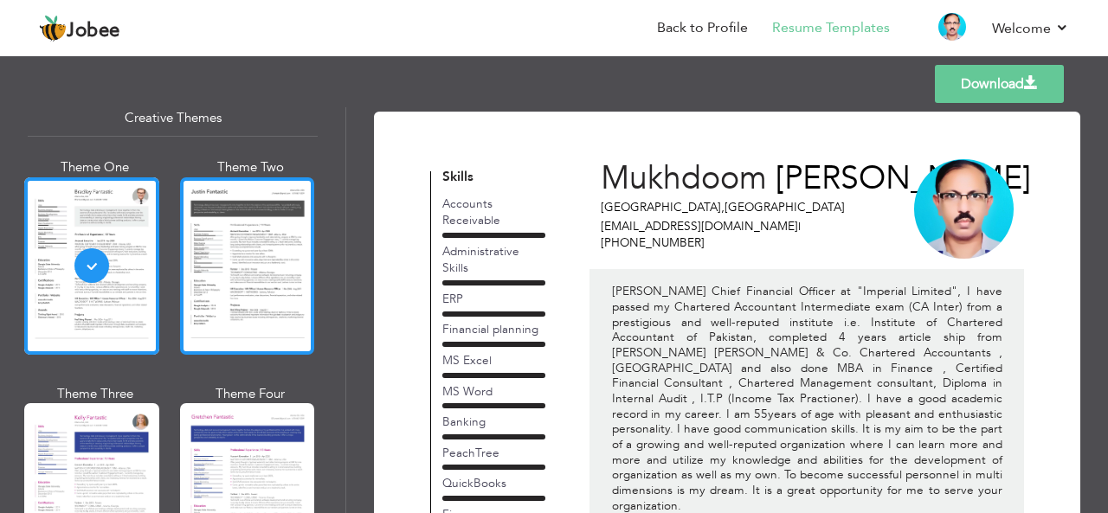
click at [216, 322] on div at bounding box center [247, 265] width 135 height 177
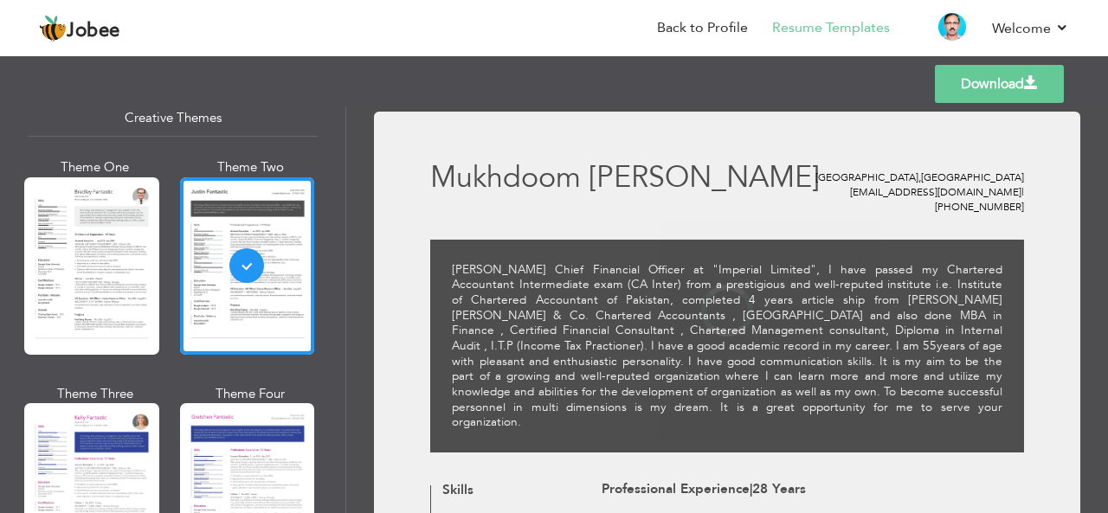
click at [117, 442] on div at bounding box center [91, 491] width 135 height 177
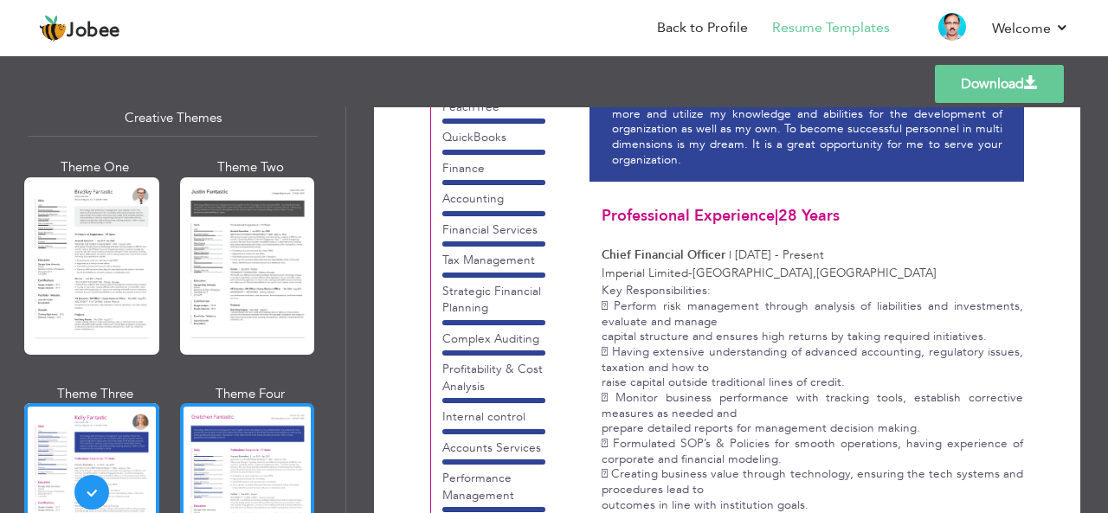
click at [218, 461] on div at bounding box center [247, 491] width 135 height 177
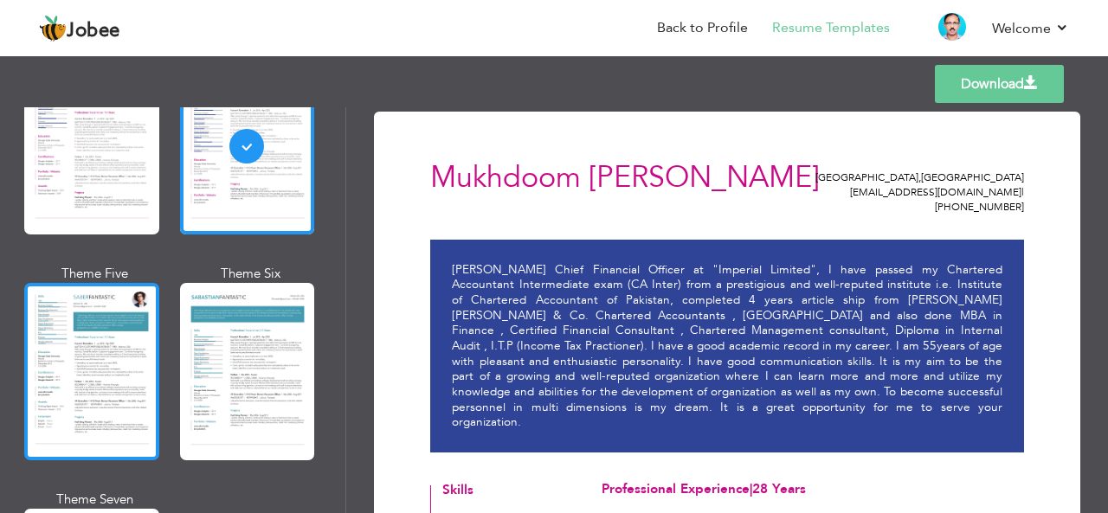
click at [113, 363] on div at bounding box center [91, 371] width 135 height 177
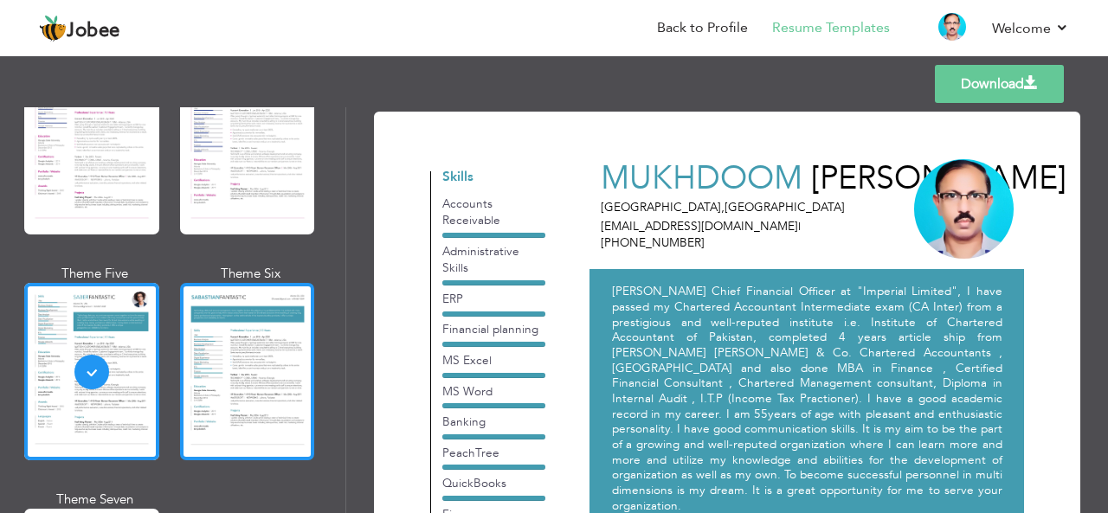
click at [239, 363] on div at bounding box center [247, 371] width 135 height 177
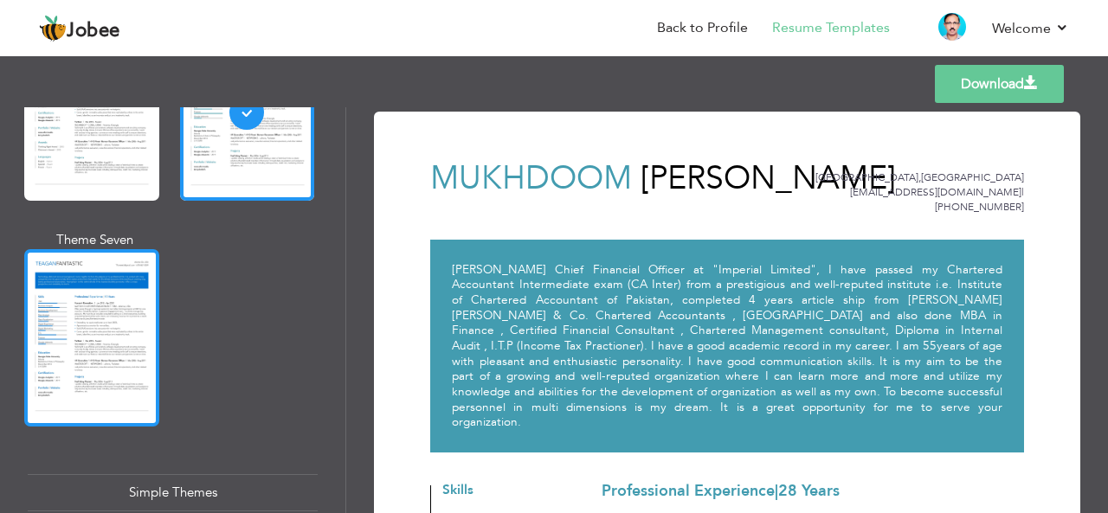
click at [86, 358] on div at bounding box center [91, 337] width 135 height 177
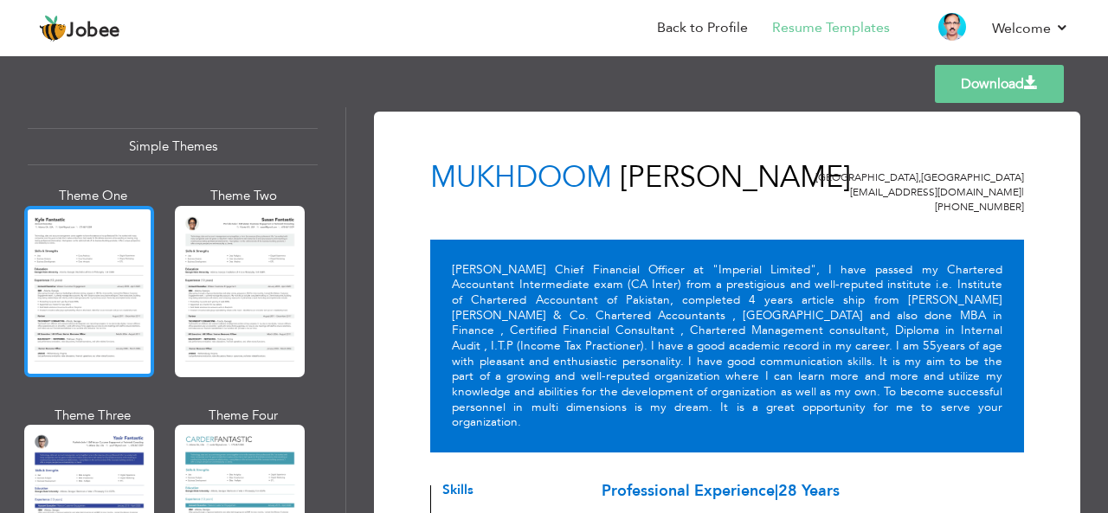
click at [126, 299] on div at bounding box center [89, 291] width 130 height 171
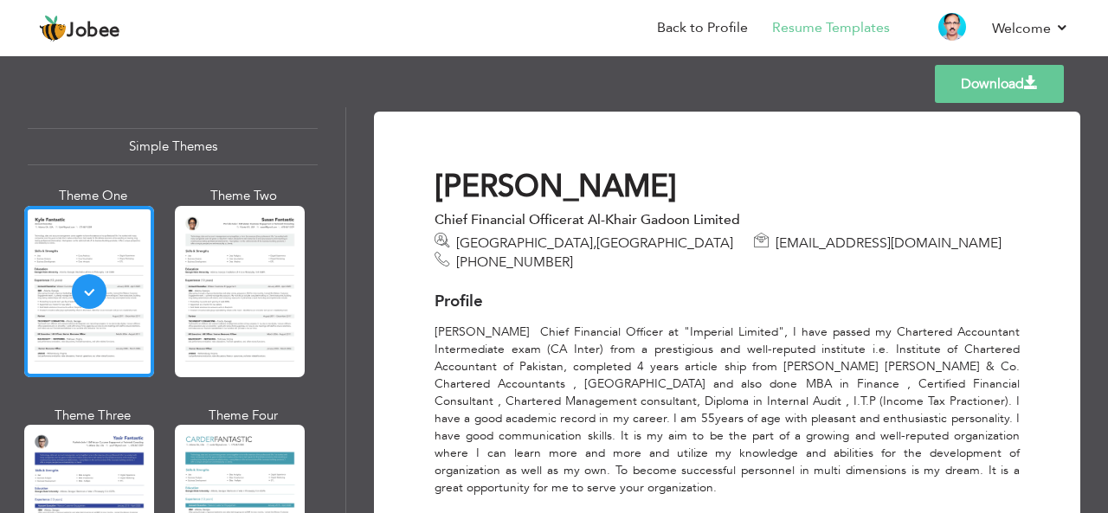
click at [227, 281] on div at bounding box center [240, 291] width 130 height 171
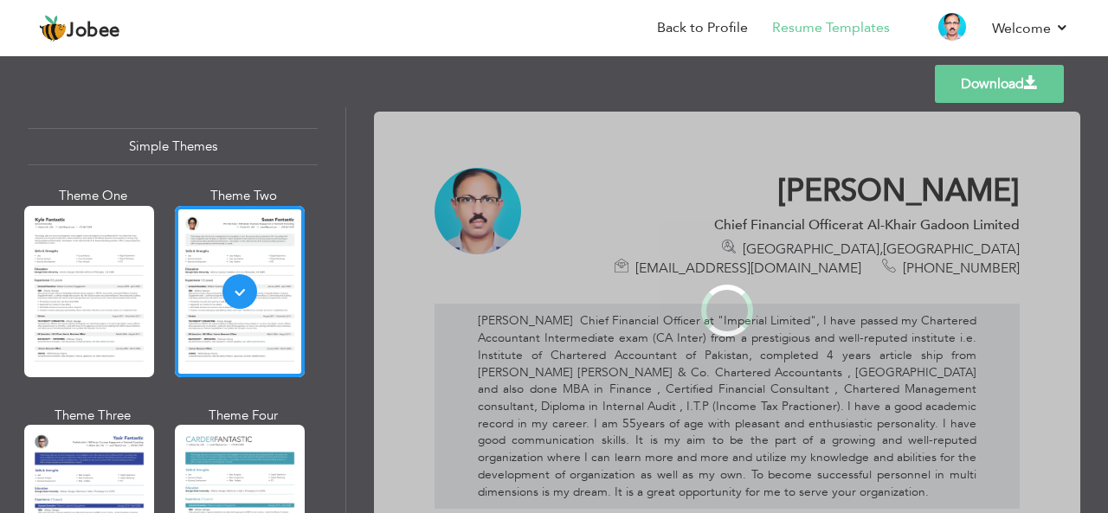
click at [232, 436] on div at bounding box center [240, 510] width 130 height 171
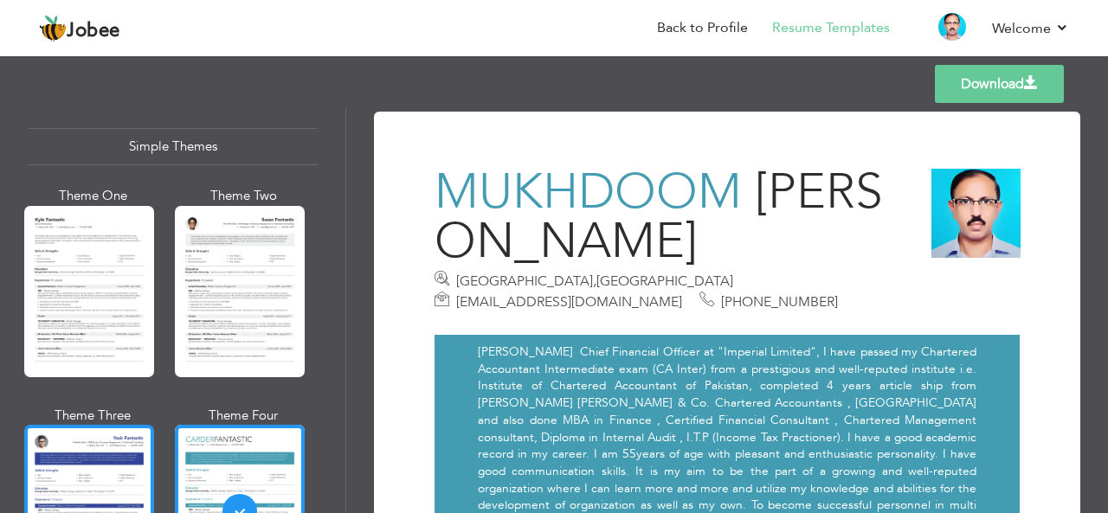
click at [85, 442] on div at bounding box center [89, 510] width 130 height 171
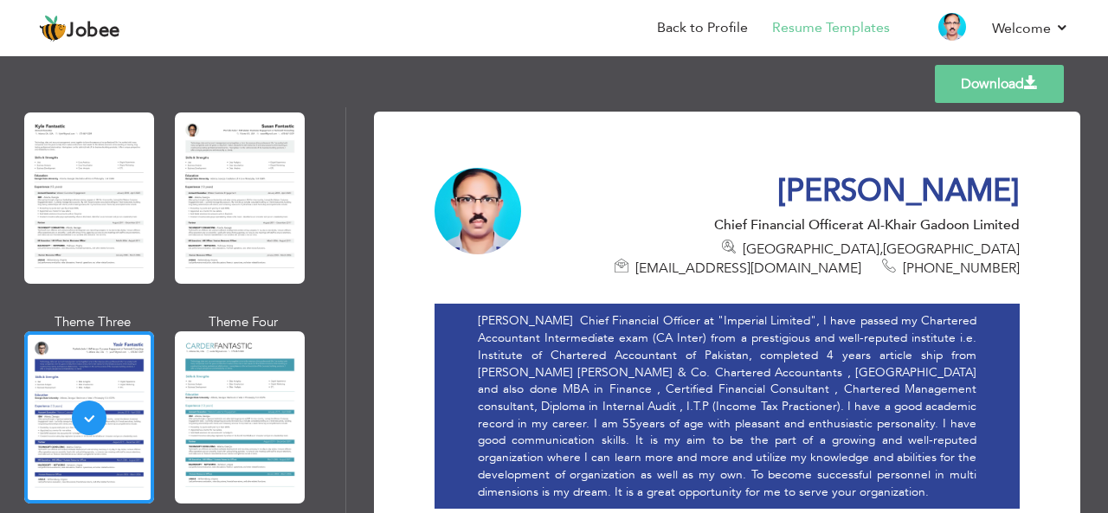
click at [213, 430] on div at bounding box center [240, 416] width 130 height 171
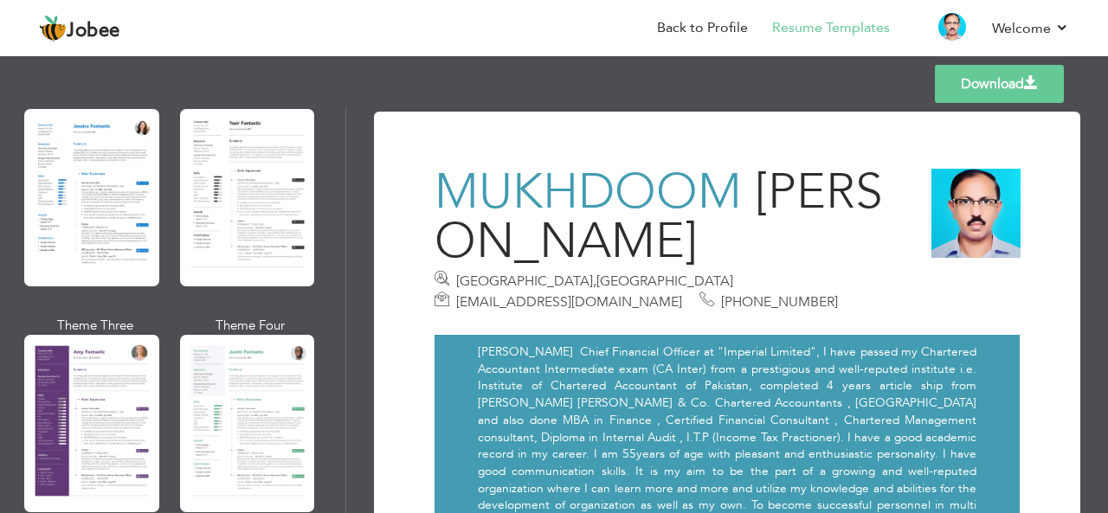
scroll to position [1392, 0]
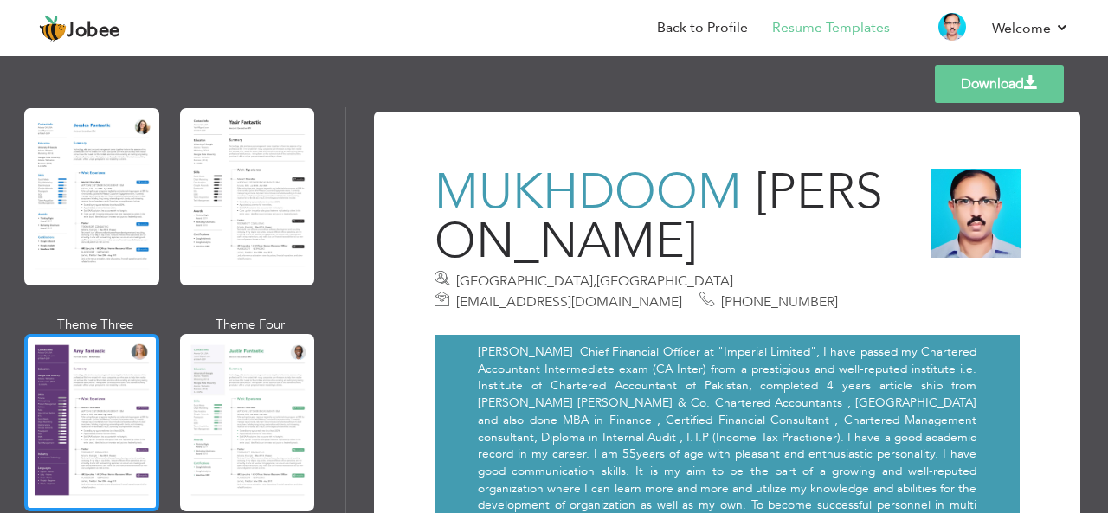
click at [96, 395] on div at bounding box center [91, 422] width 135 height 177
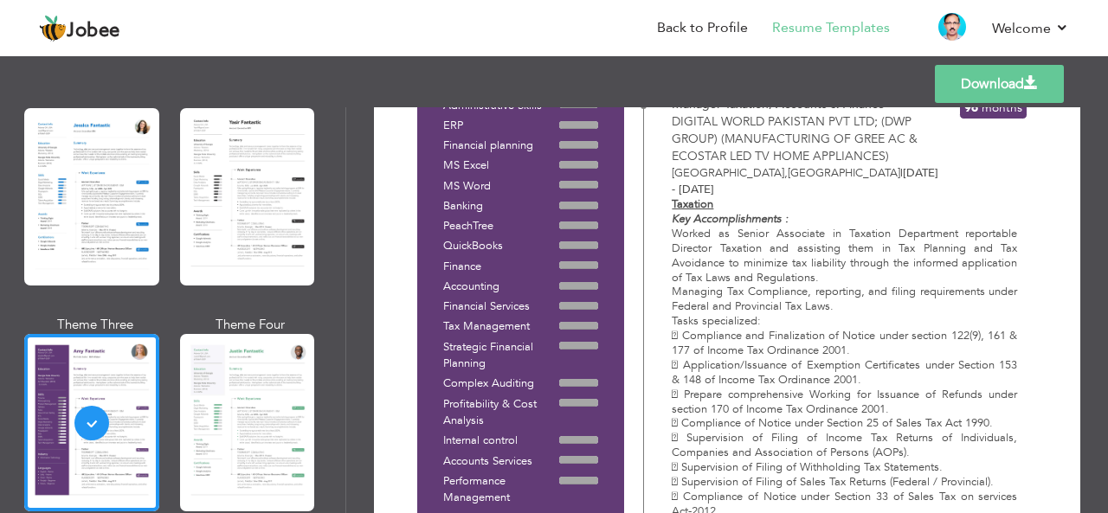
scroll to position [1125, 0]
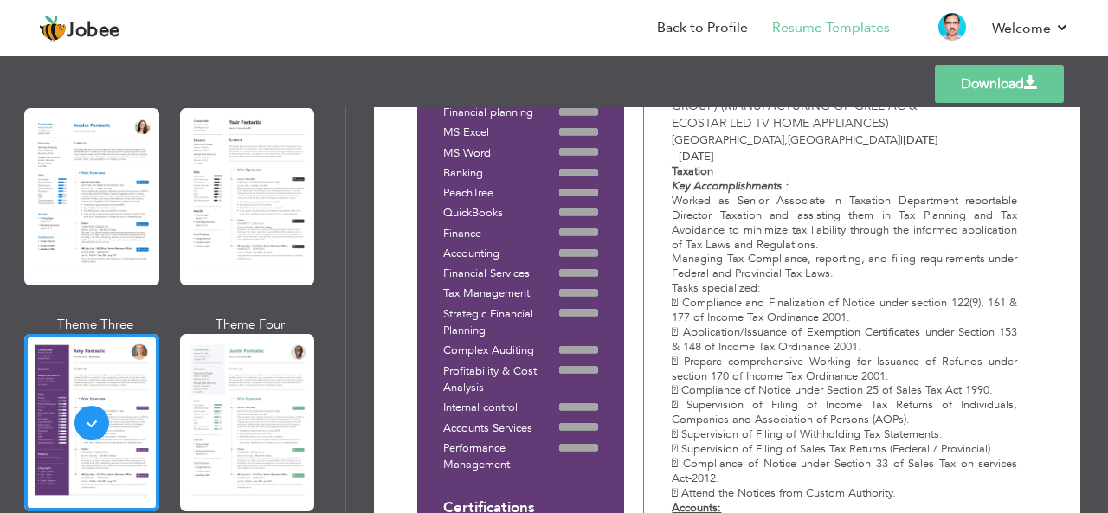
click at [1014, 87] on link "Download" at bounding box center [999, 84] width 129 height 38
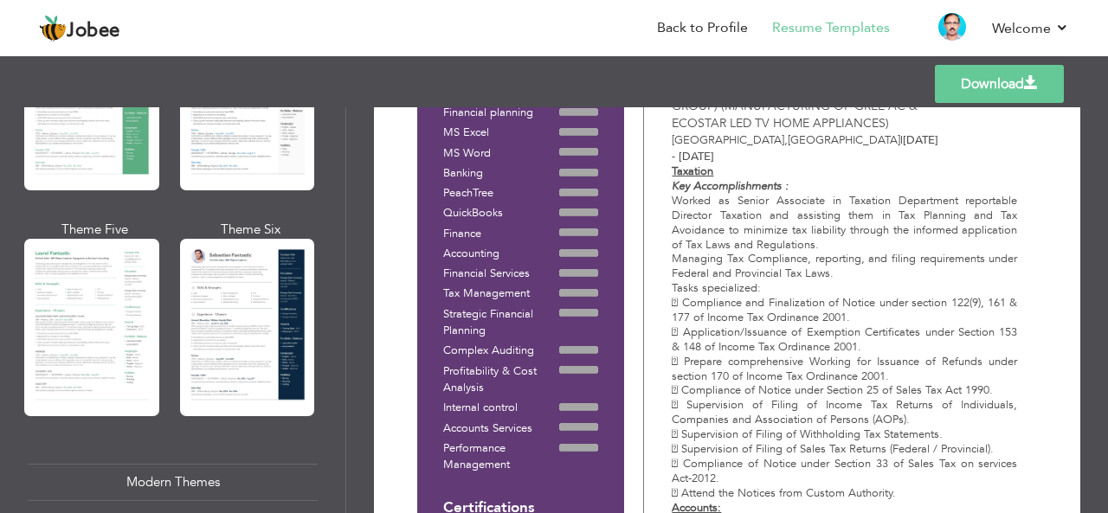
scroll to position [440, 0]
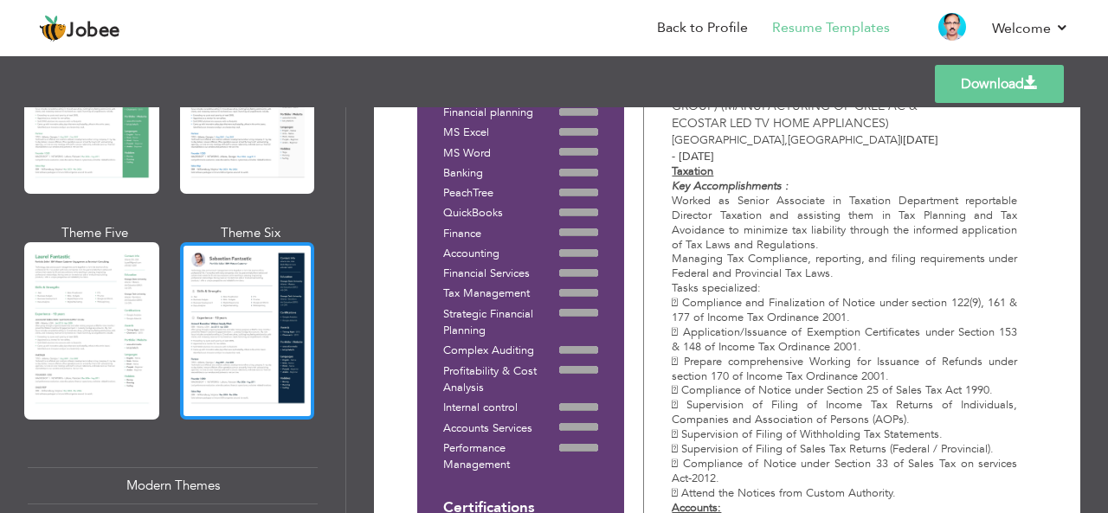
click at [226, 281] on div at bounding box center [247, 330] width 135 height 177
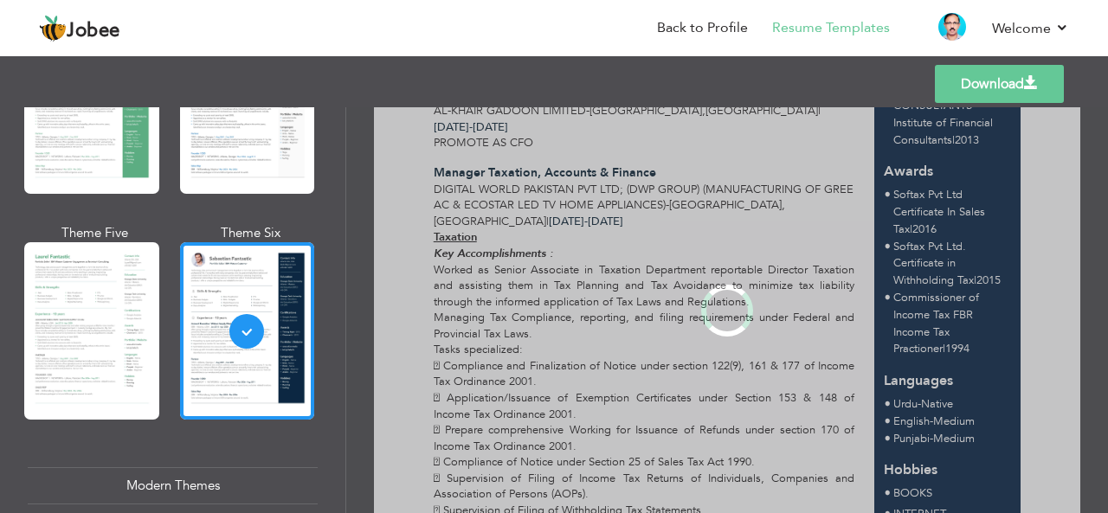
scroll to position [0, 0]
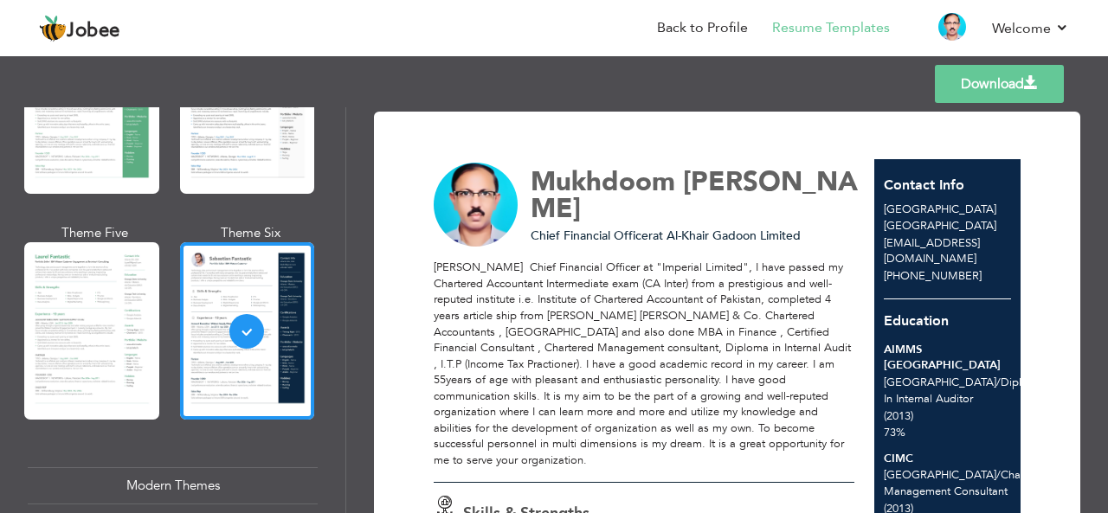
click at [1011, 74] on link "Download" at bounding box center [999, 84] width 129 height 38
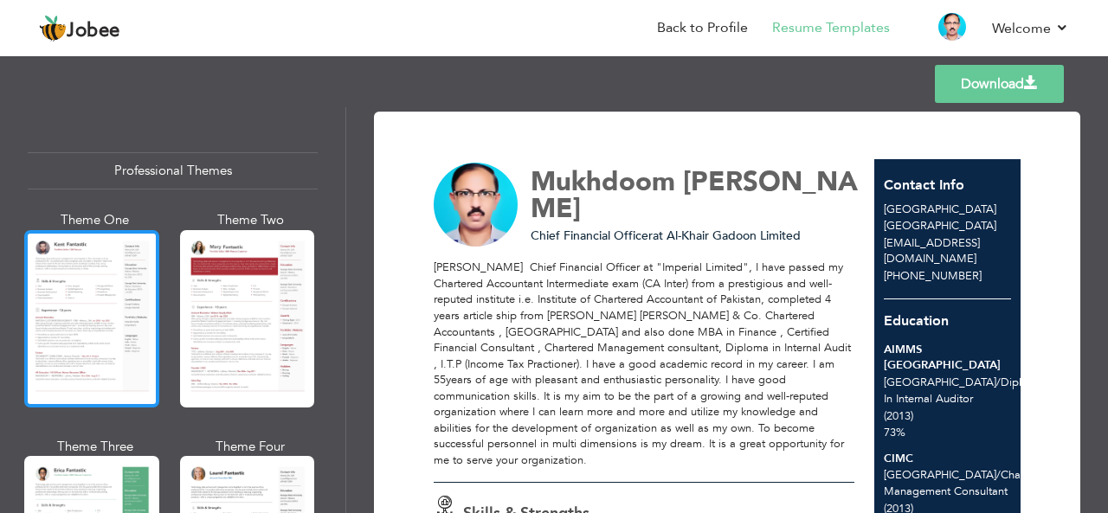
click at [75, 306] on div at bounding box center [91, 318] width 135 height 177
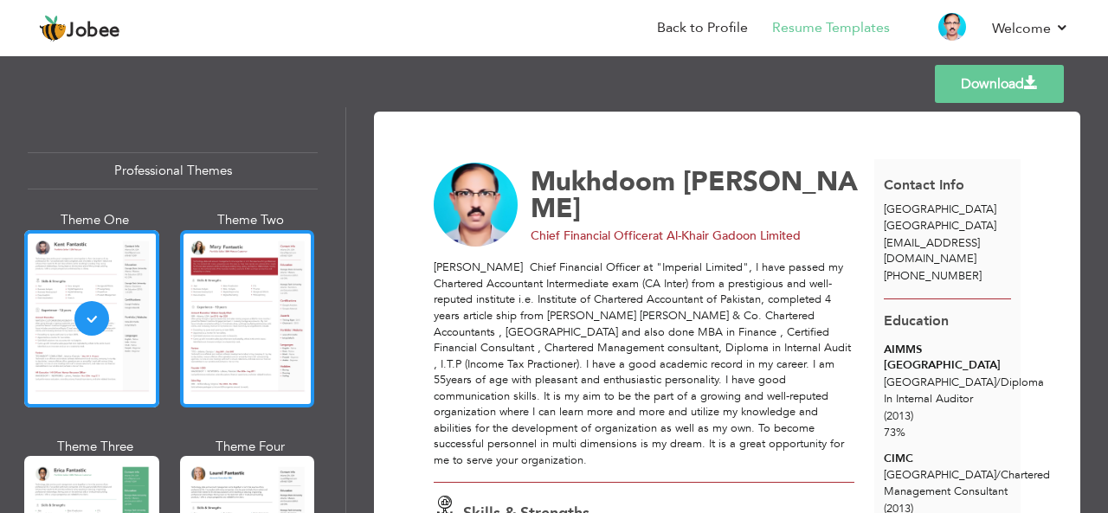
click at [258, 320] on div at bounding box center [247, 318] width 135 height 177
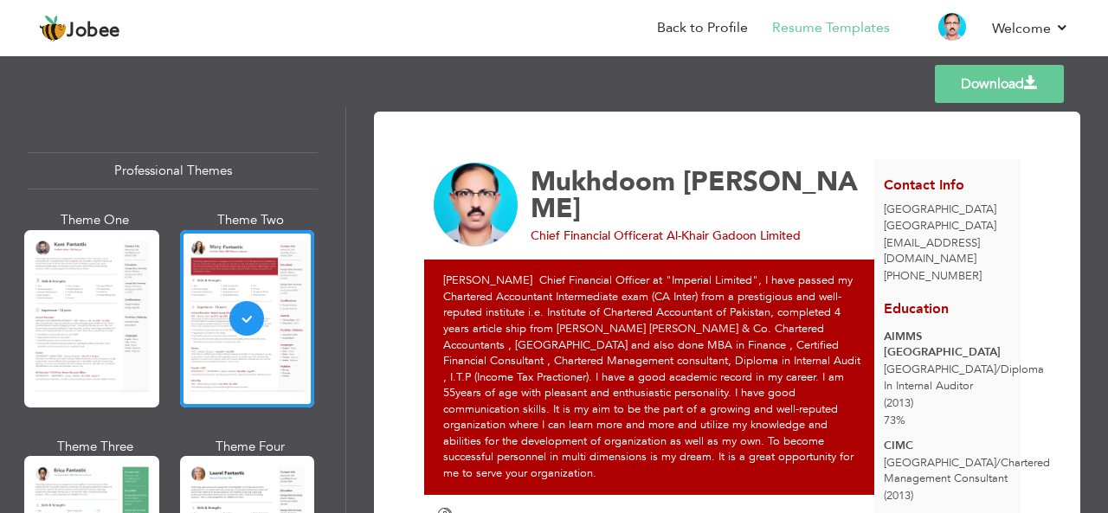
click at [992, 82] on link "Download" at bounding box center [999, 84] width 129 height 38
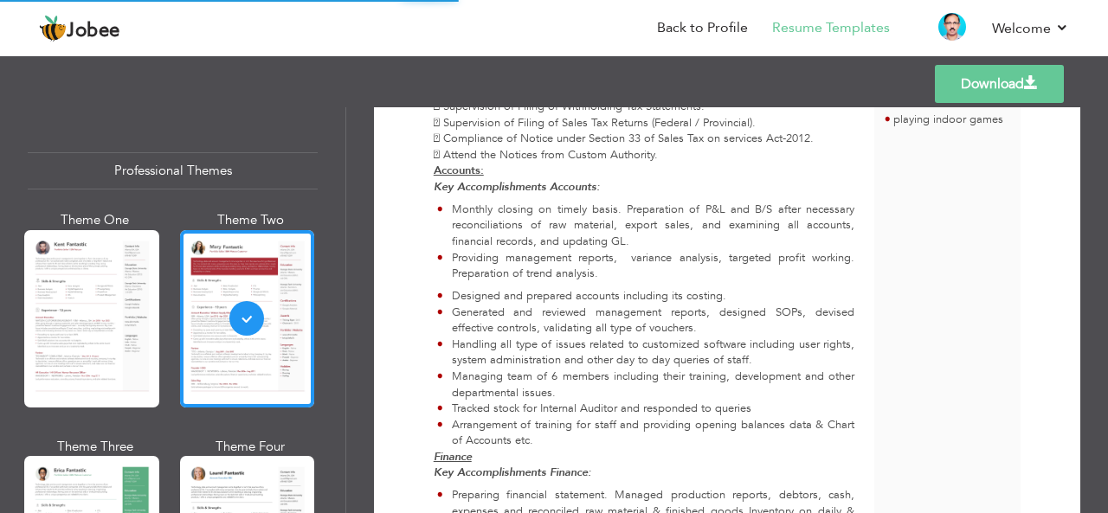
scroll to position [1558, 0]
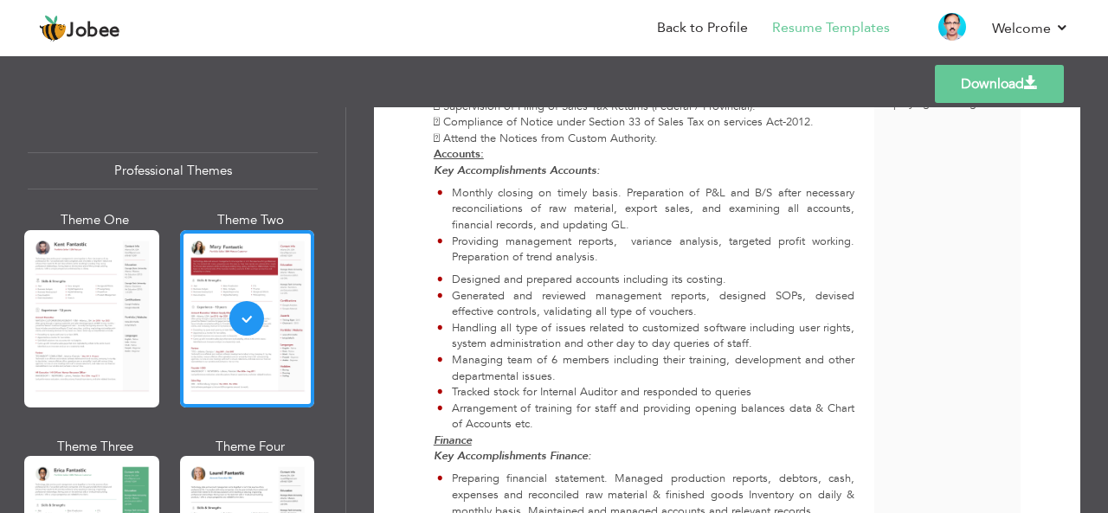
click at [393, 38] on nav "Back to Profile Resume Templates Resume Templates Cover Letters About My Resume…" at bounding box center [554, 29] width 1030 height 47
click at [706, 30] on link "Back to Profile" at bounding box center [702, 28] width 91 height 20
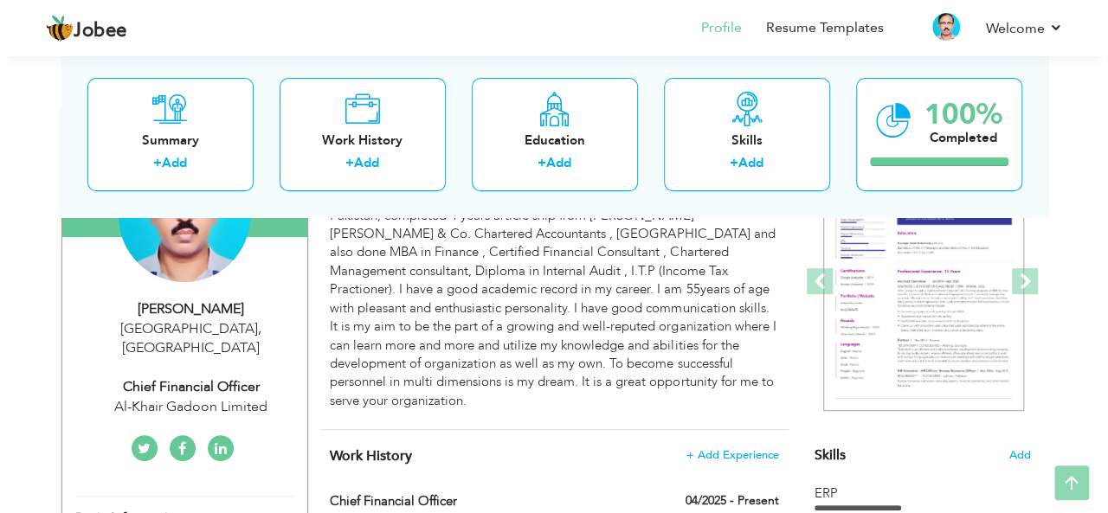
scroll to position [260, 0]
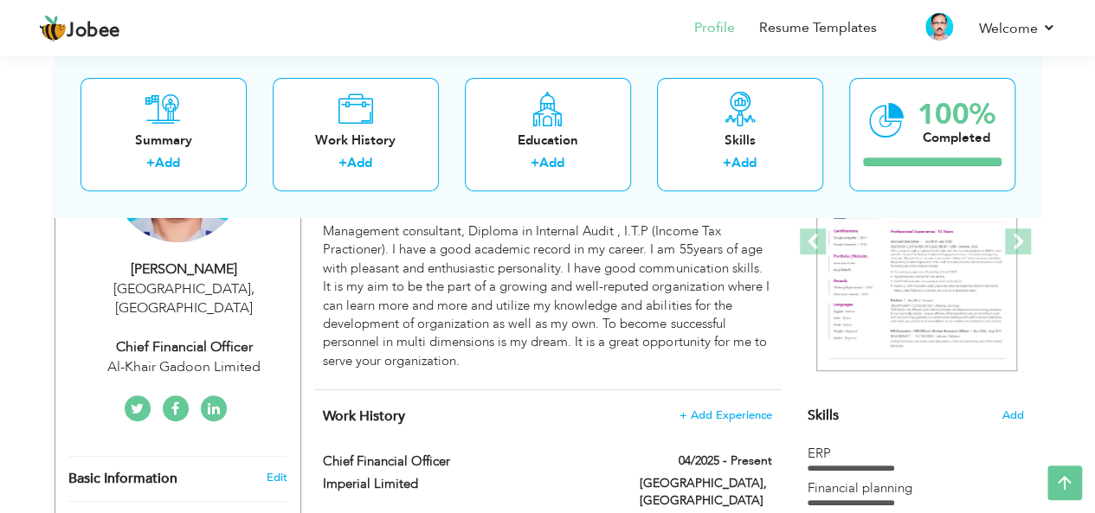
click at [216, 338] on div "Chief Financial Officer" at bounding box center [184, 348] width 232 height 20
type input "Mukhdoom"
type input "Abdul Qadir"
type input "+923006331086"
select select "number:166"
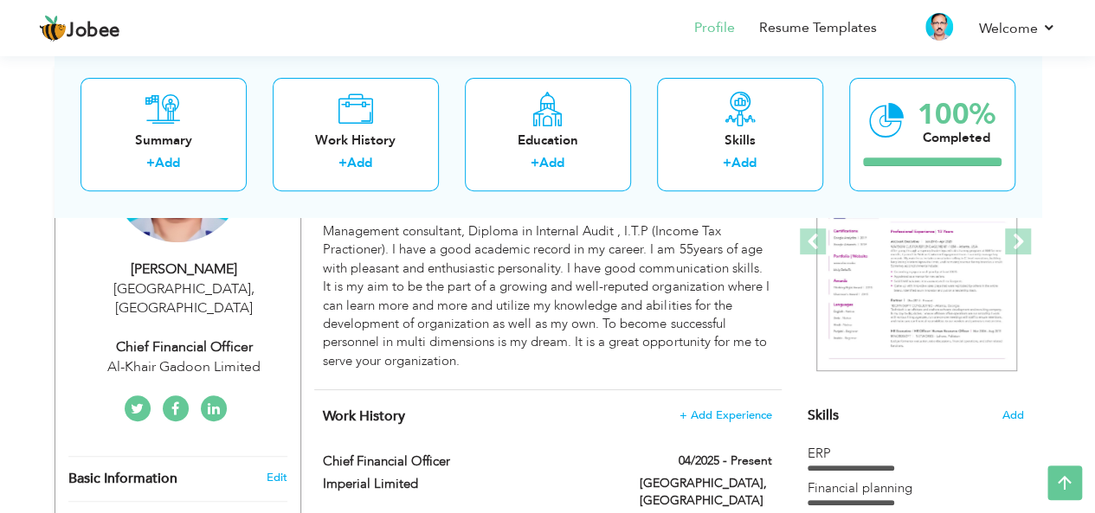
type input "Lahore"
select select "number:30"
type input "Al-Khair Gadoon Limited"
type input "Chief Financial Officer"
type input "linkedin.com/in/mukhdoomzada-abdul-qadir-cfc-cia-chmc-41590432 Profile URL"
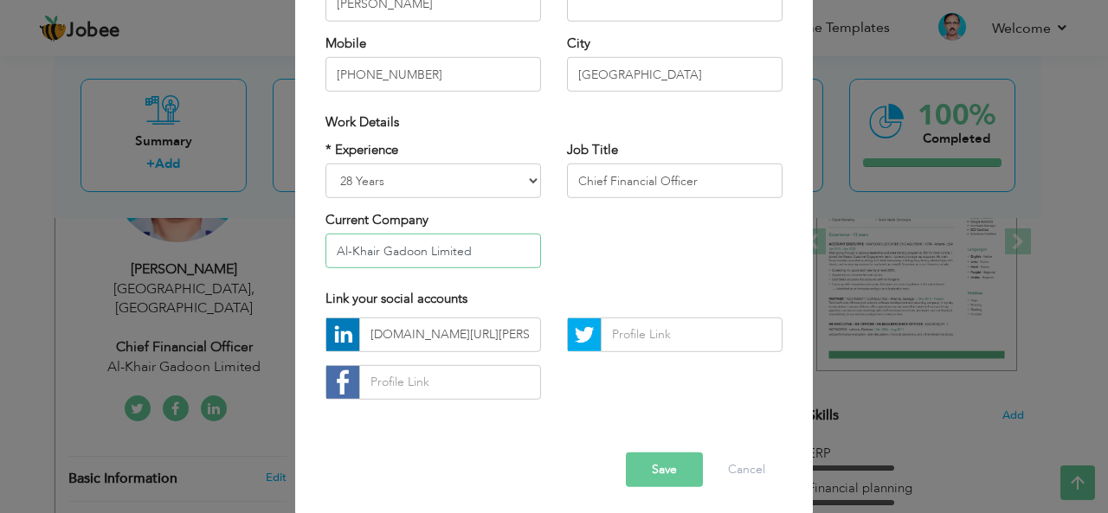
drag, startPoint x: 481, startPoint y: 254, endPoint x: 304, endPoint y: 248, distance: 177.5
click at [304, 248] on div "× Profile Contact Information * First Name Mukhdoom * Last Name Abdul Qadir U.K" at bounding box center [554, 154] width 518 height 724
type input "IMPERIAL LIMITED"
click at [646, 469] on button "Save" at bounding box center [664, 470] width 77 height 35
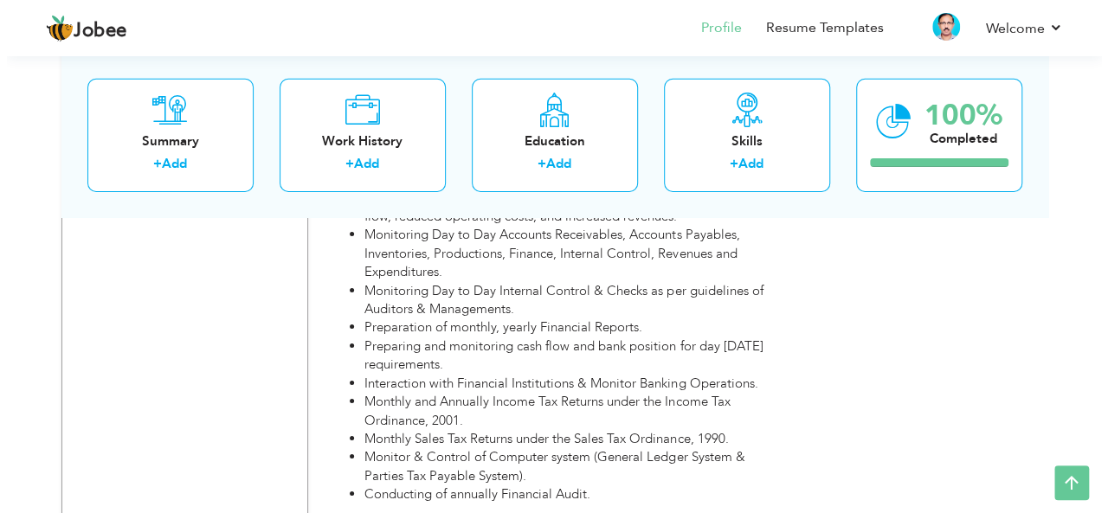
scroll to position [2674, 0]
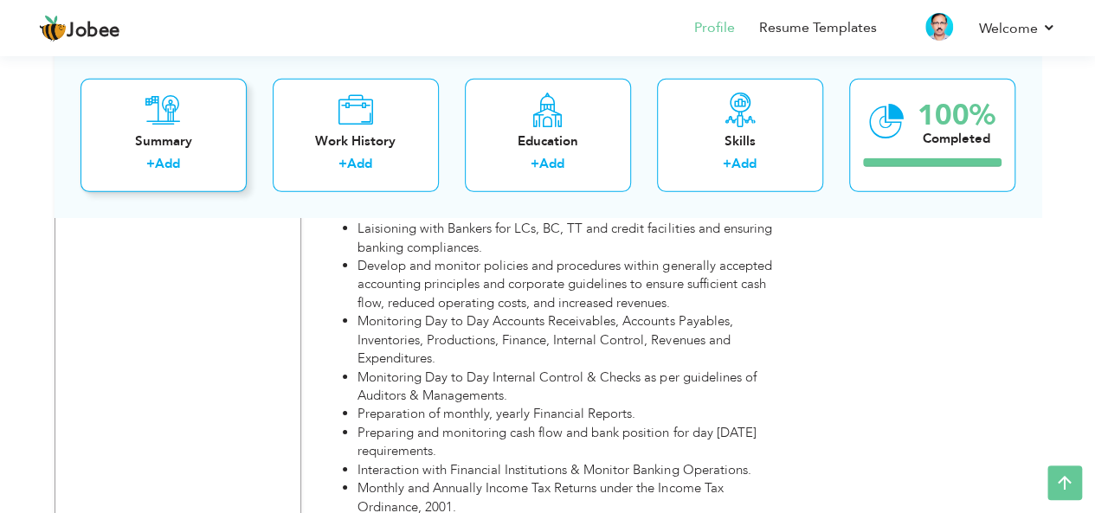
click at [146, 161] on label "+" at bounding box center [150, 164] width 9 height 18
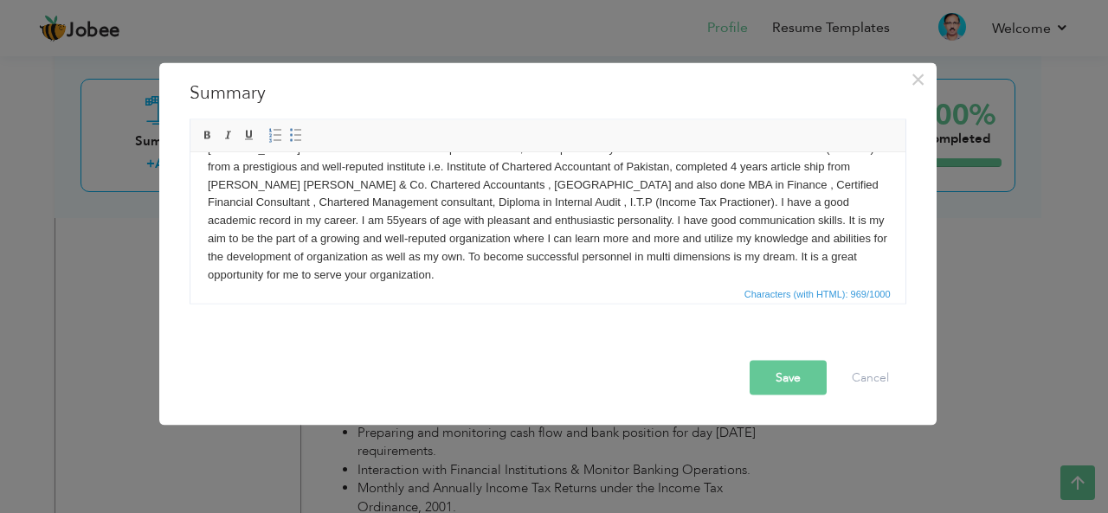
scroll to position [48, 0]
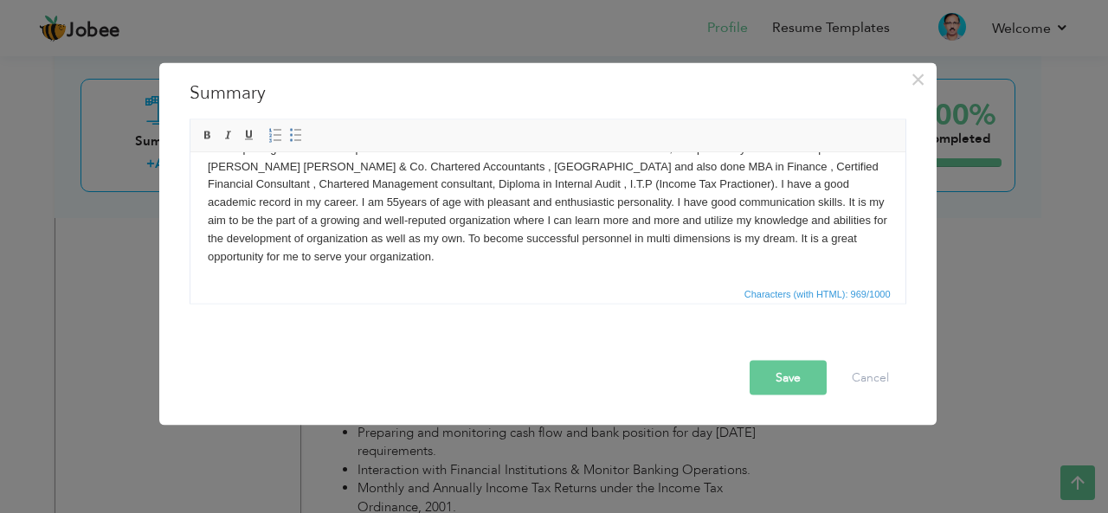
click at [789, 376] on button "Save" at bounding box center [787, 377] width 77 height 35
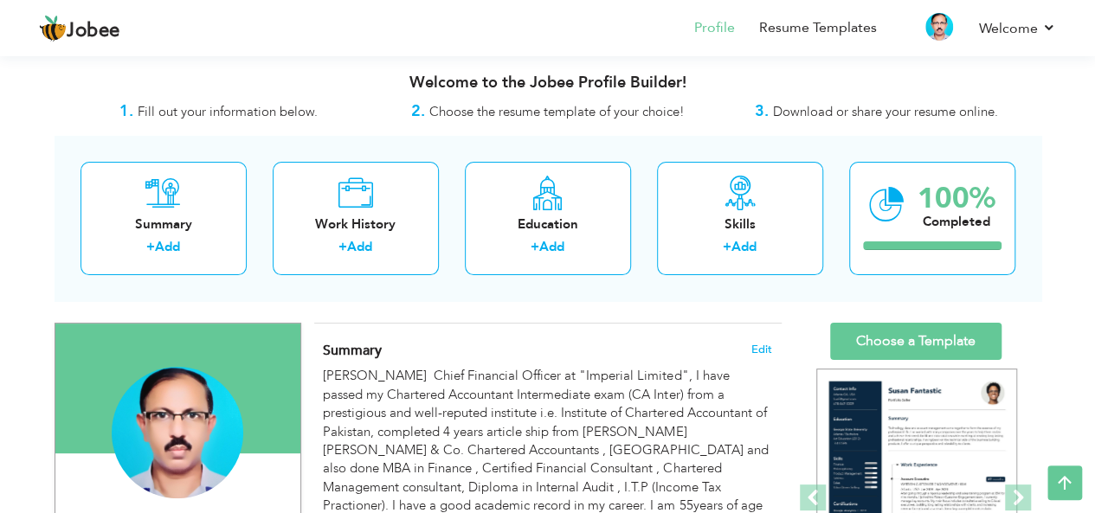
scroll to position [0, 0]
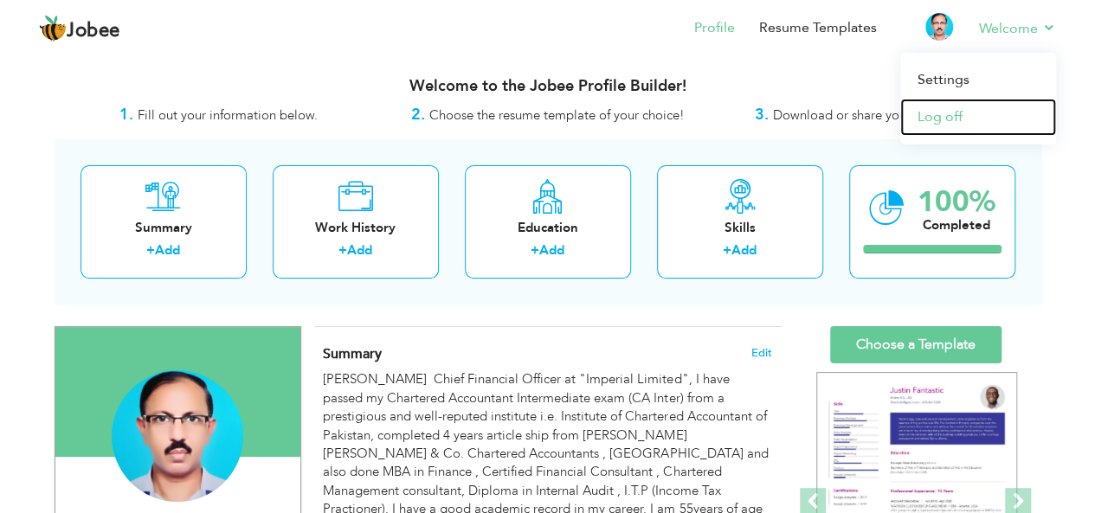
click at [940, 119] on link "Log off" at bounding box center [978, 117] width 156 height 37
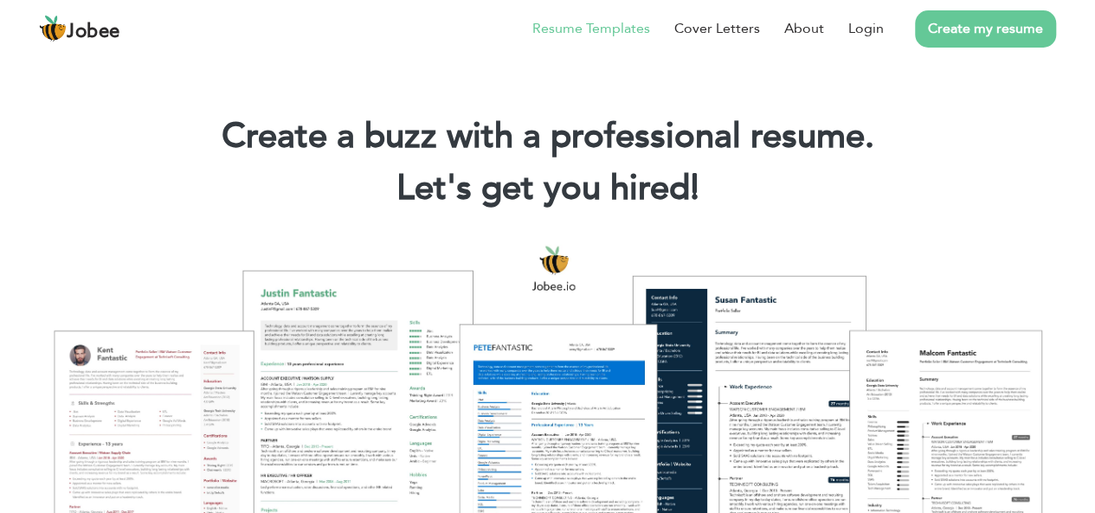
click at [569, 31] on link "Resume Templates" at bounding box center [591, 28] width 118 height 21
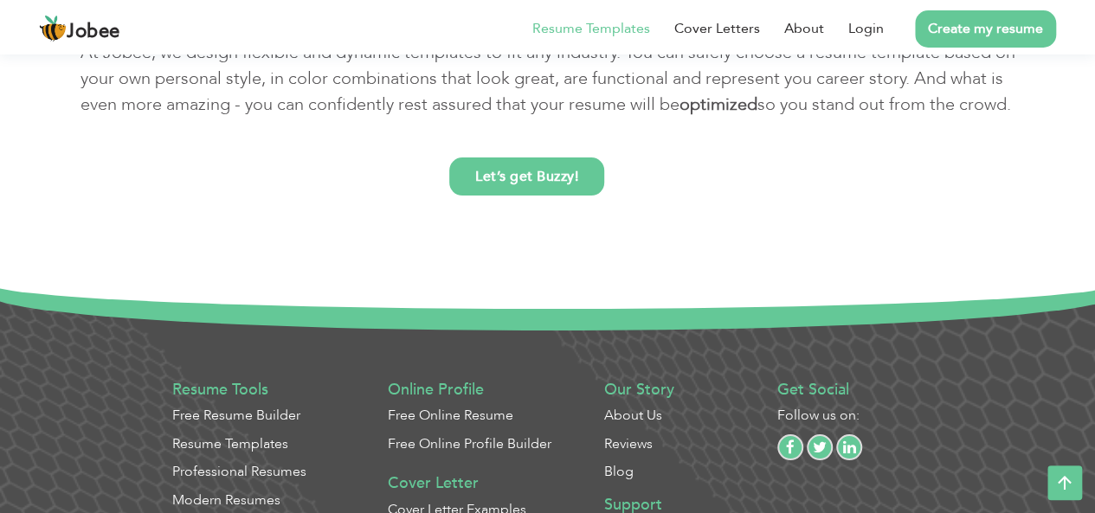
scroll to position [6626, 0]
